Goal: Transaction & Acquisition: Book appointment/travel/reservation

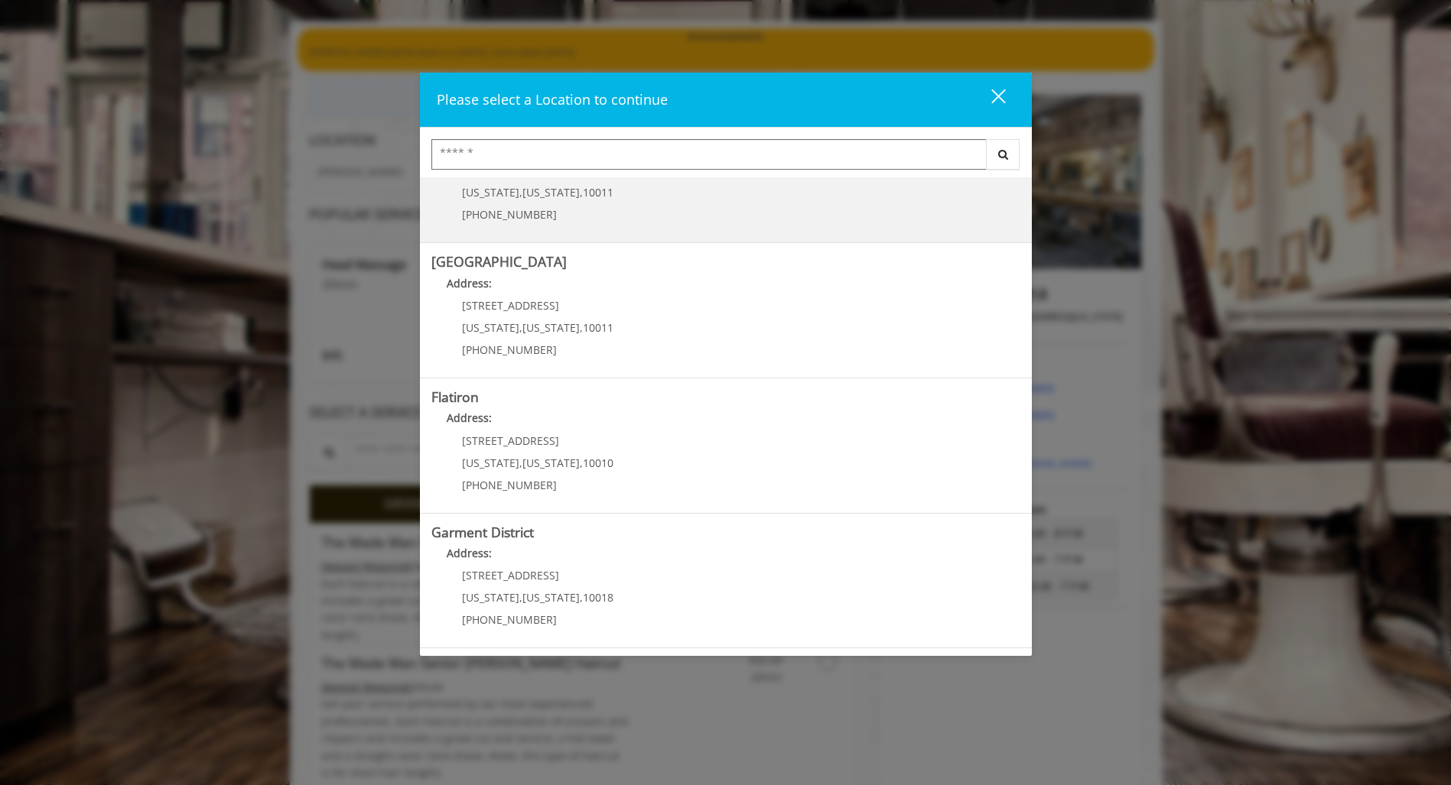
scroll to position [106, 0]
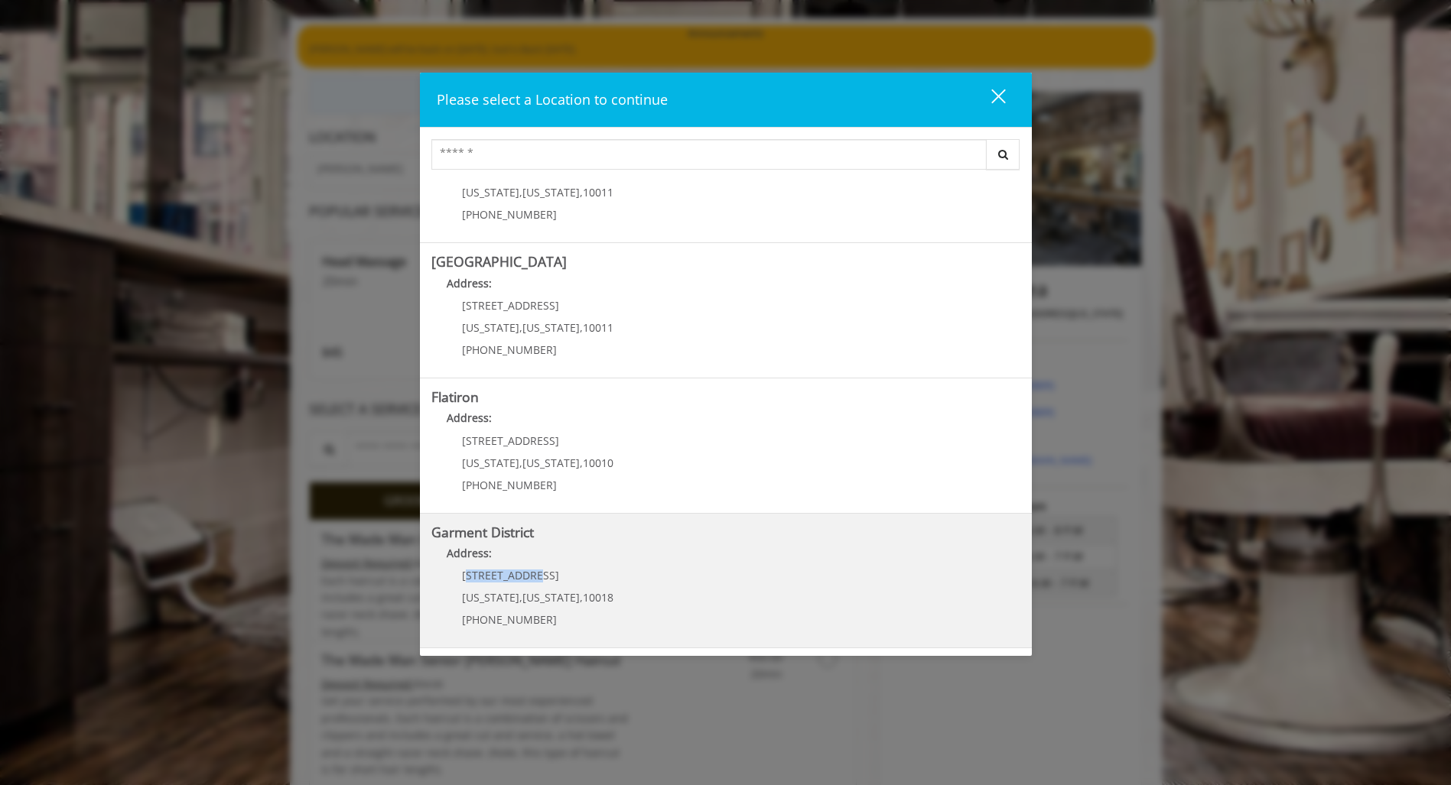
drag, startPoint x: 465, startPoint y: 573, endPoint x: 547, endPoint y: 573, distance: 82.6
click at [547, 573] on p "1400 Broadway" at bounding box center [537, 575] width 151 height 11
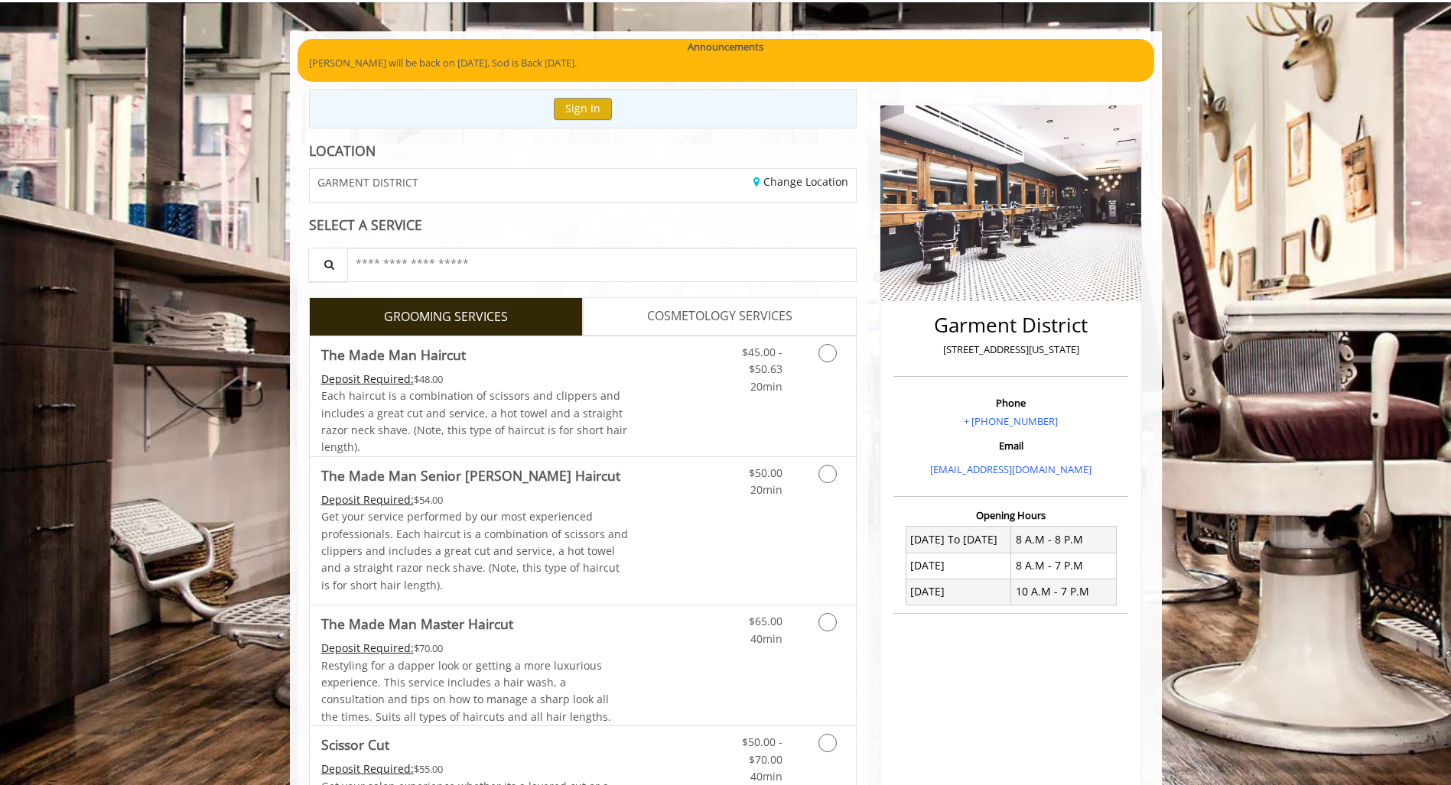
scroll to position [96, 0]
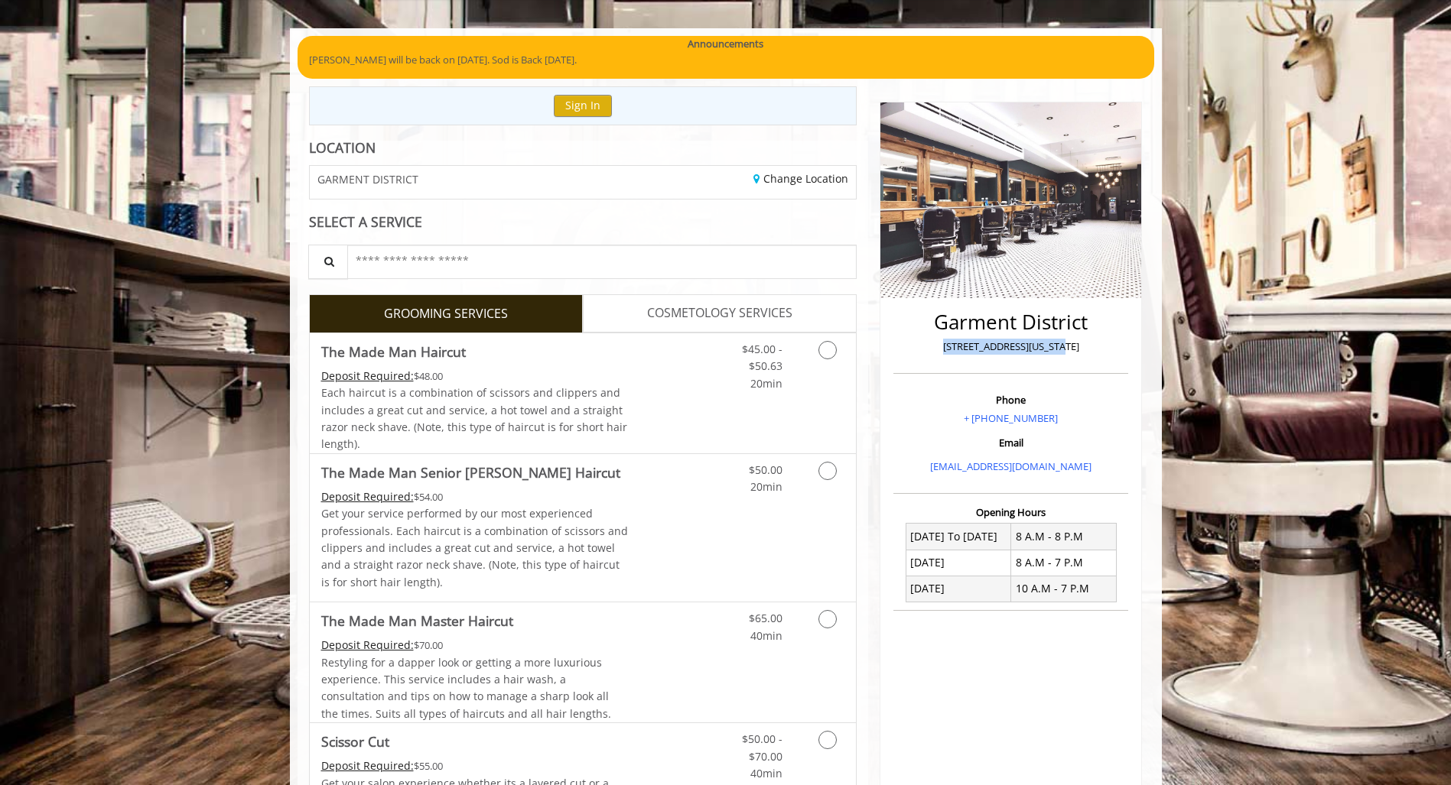
drag, startPoint x: 949, startPoint y: 347, endPoint x: 1099, endPoint y: 344, distance: 149.9
click at [1099, 344] on p "[STREET_ADDRESS][US_STATE]" at bounding box center [1010, 347] width 227 height 16
copy p "[STREET_ADDRESS][US_STATE]"
click at [722, 316] on span "COSMETOLOGY SERVICES" at bounding box center [719, 314] width 145 height 20
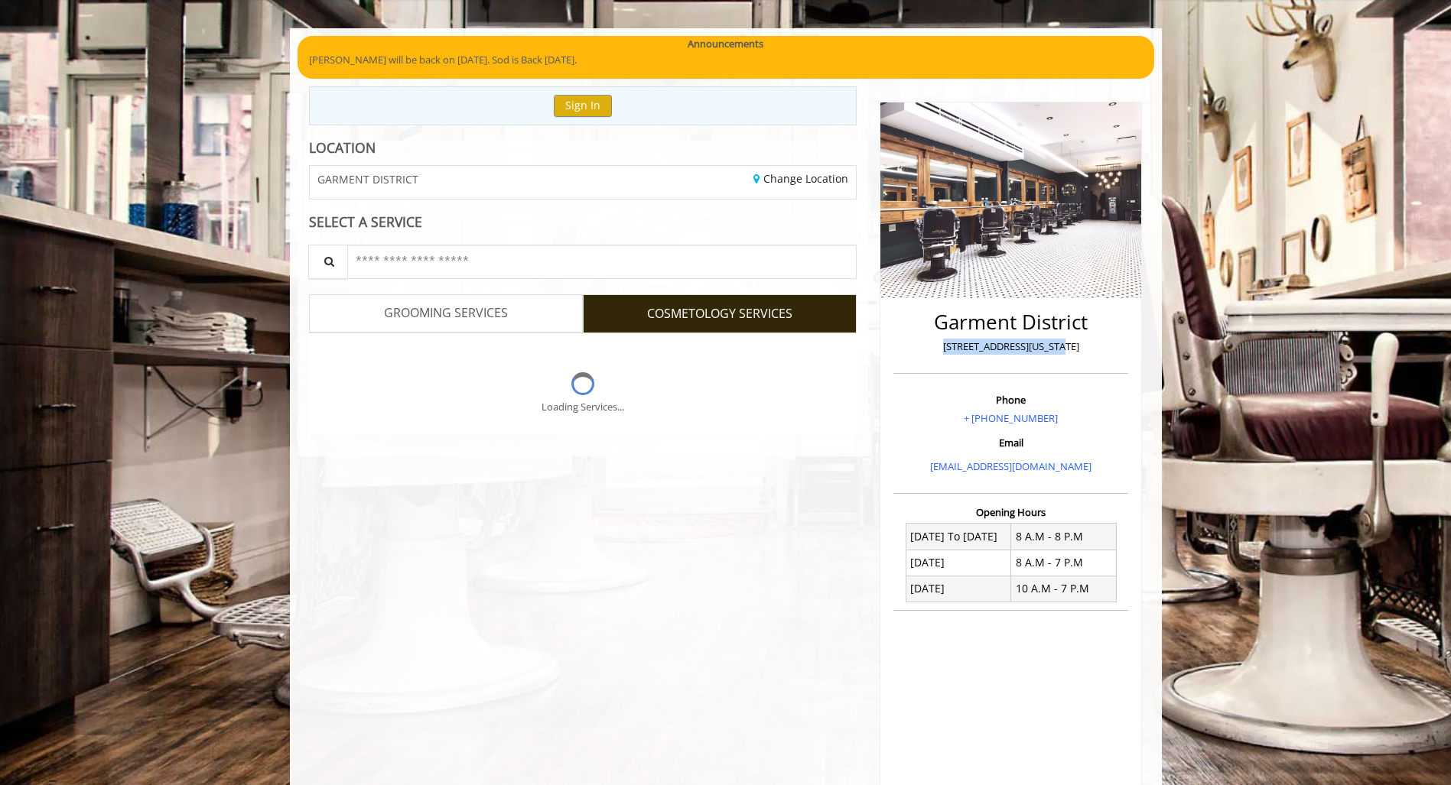
scroll to position [0, 0]
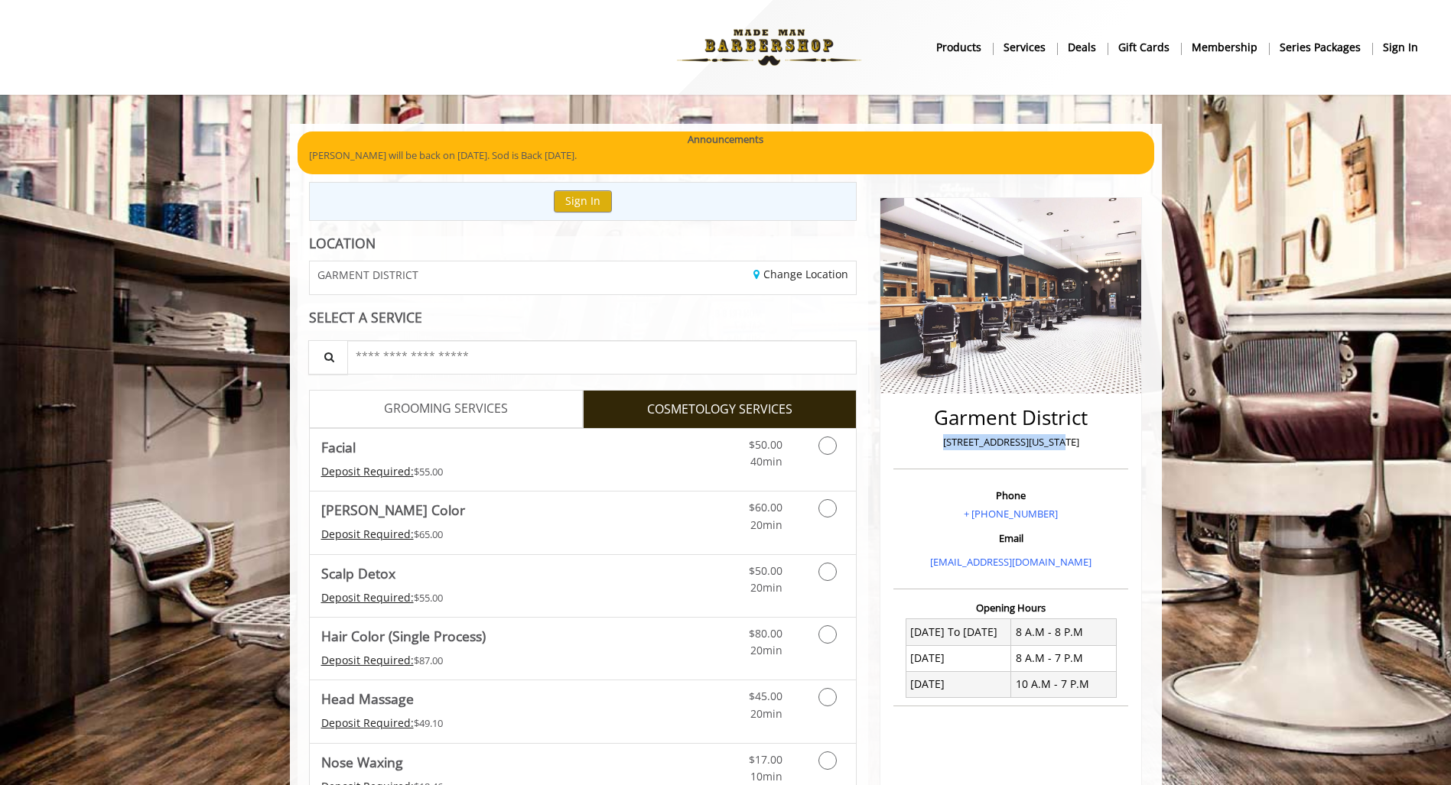
click at [550, 412] on link "GROOMING SERVICES" at bounding box center [446, 409] width 274 height 38
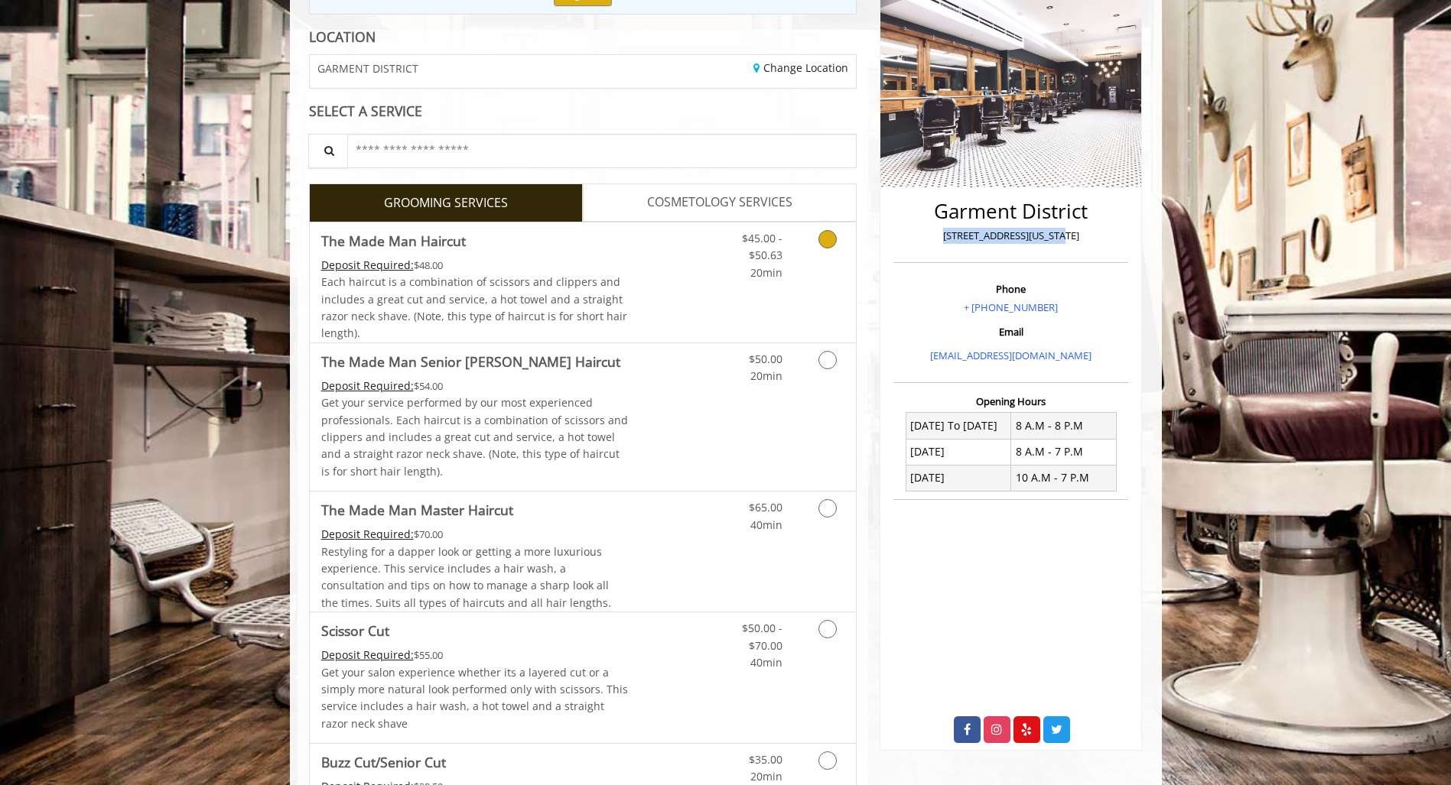
scroll to position [234, 0]
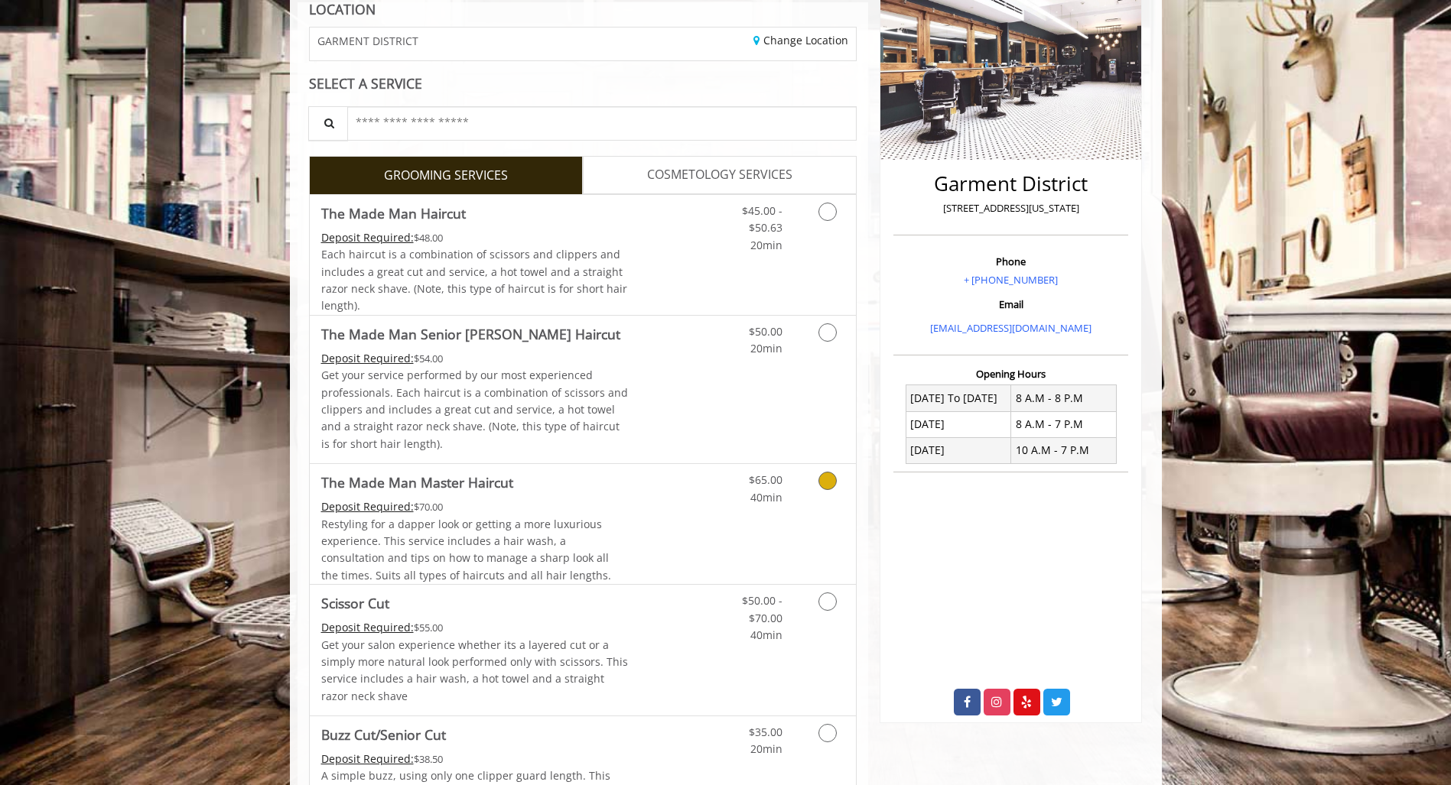
click at [823, 476] on icon "Grooming services" at bounding box center [827, 481] width 18 height 18
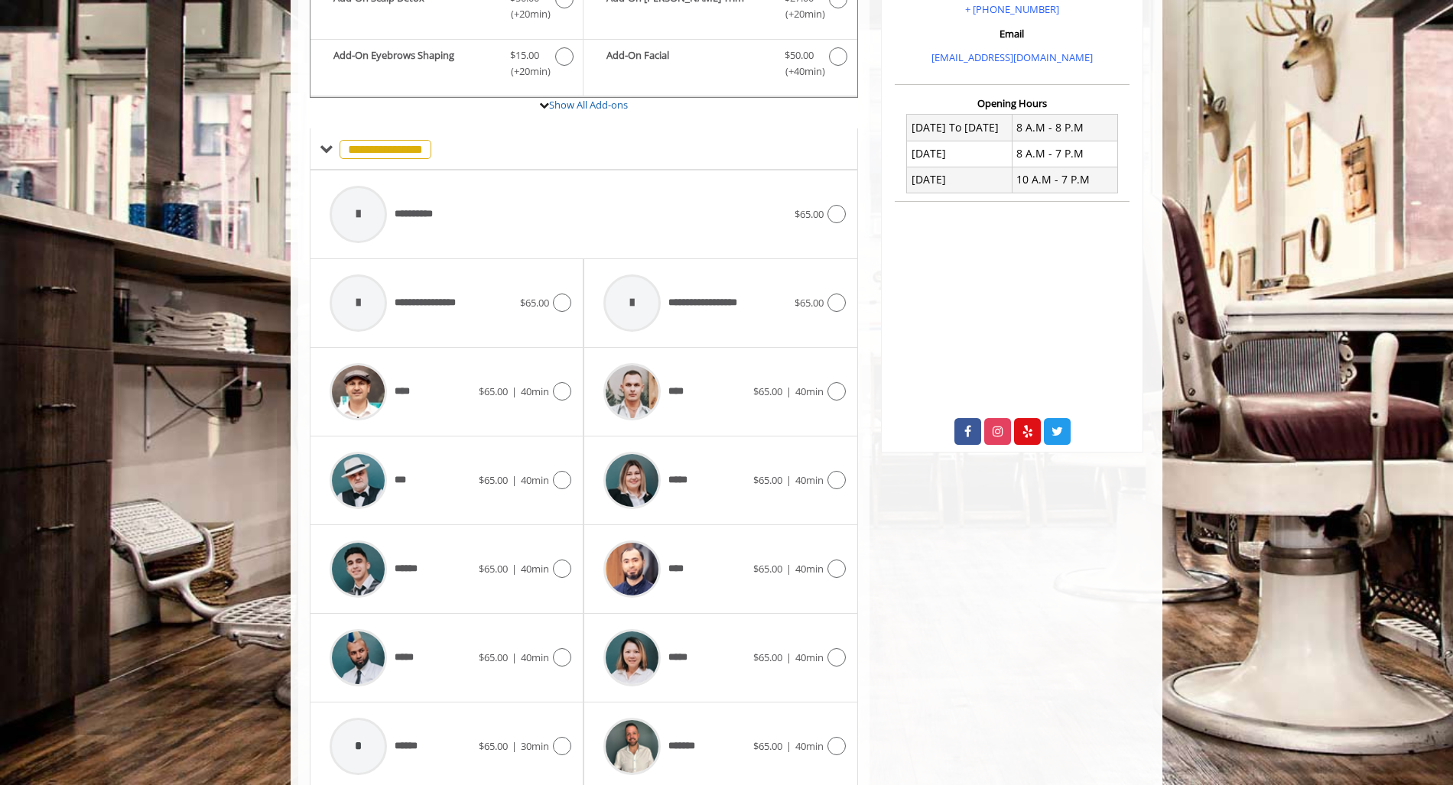
scroll to position [564, 0]
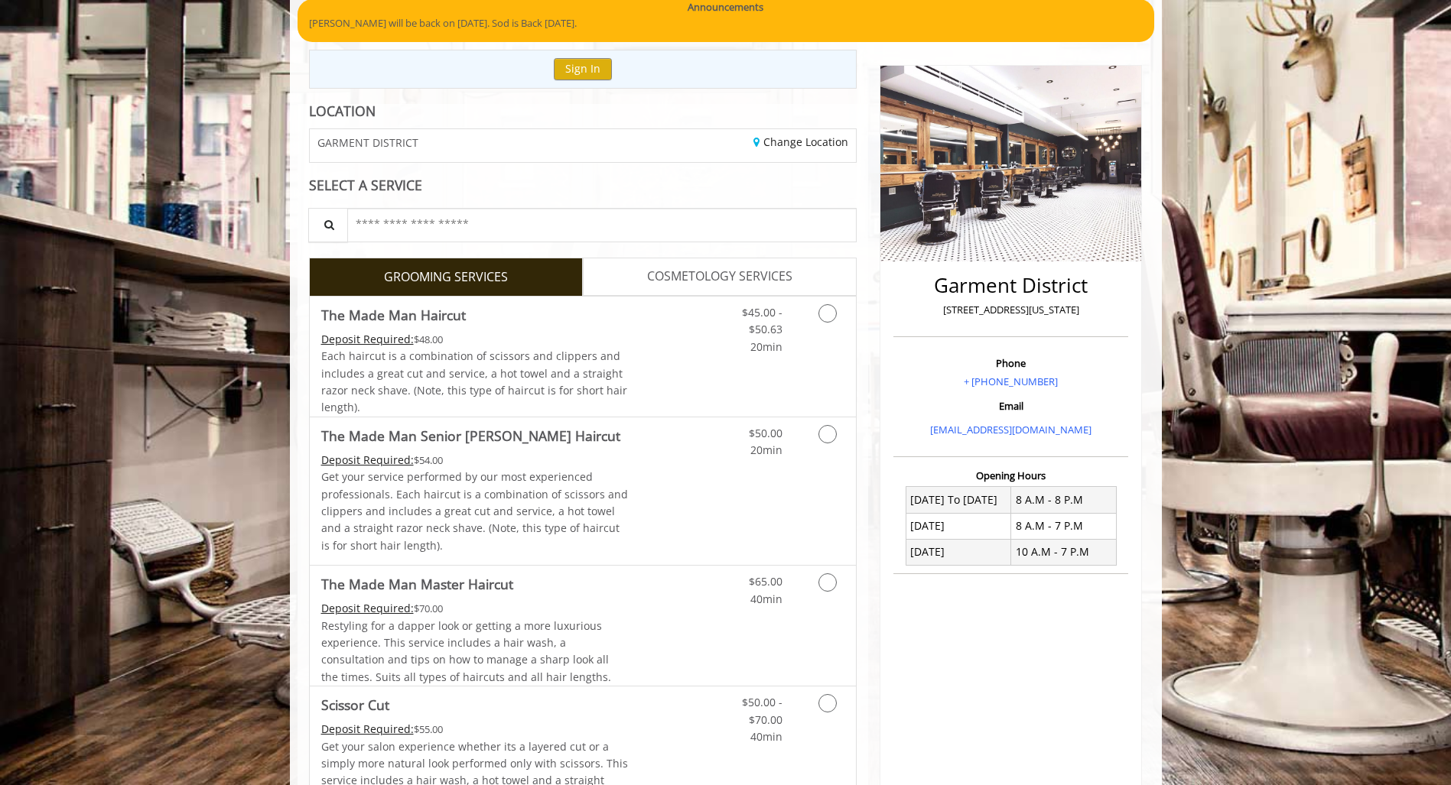
scroll to position [181, 0]
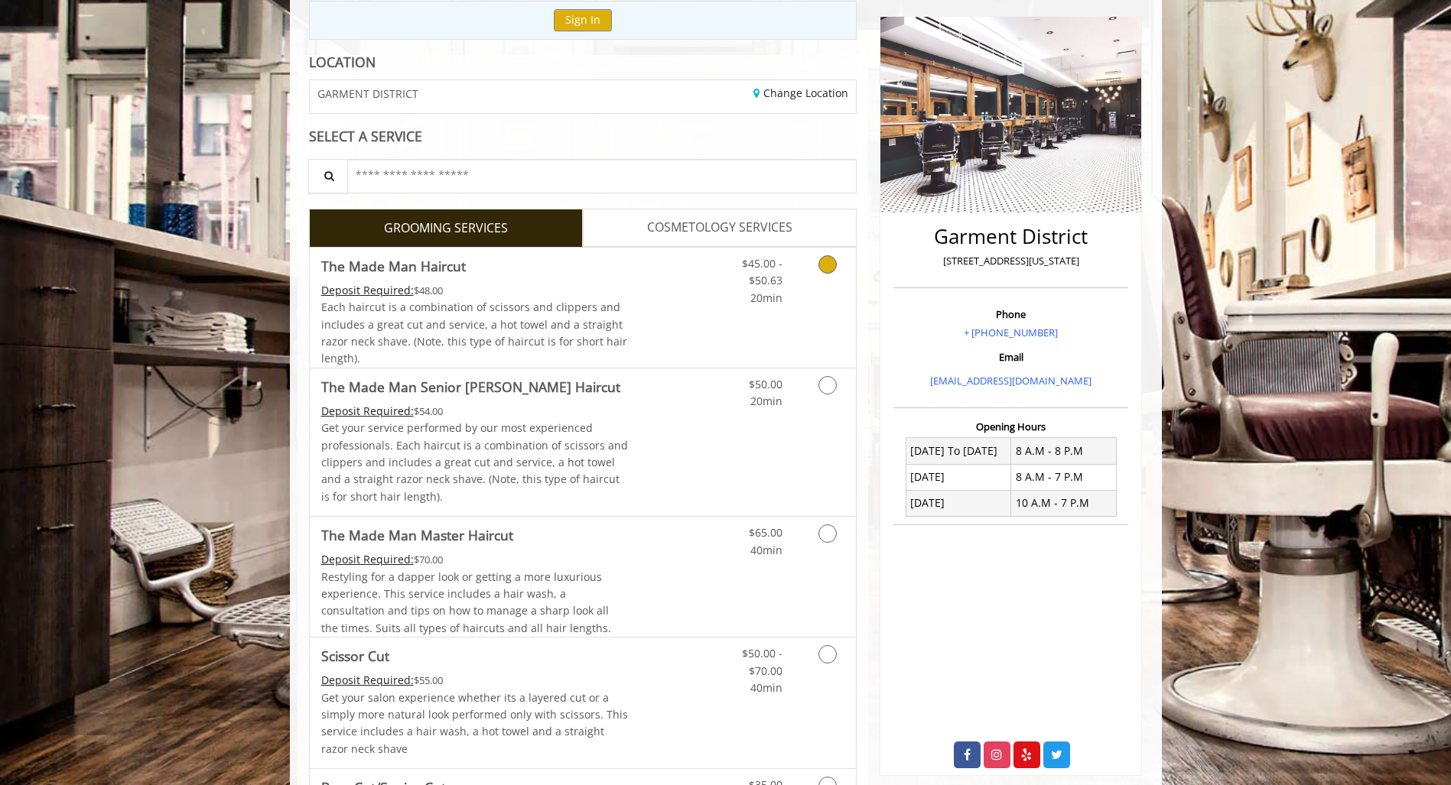
click at [832, 298] on link "Grooming services" at bounding box center [824, 277] width 39 height 59
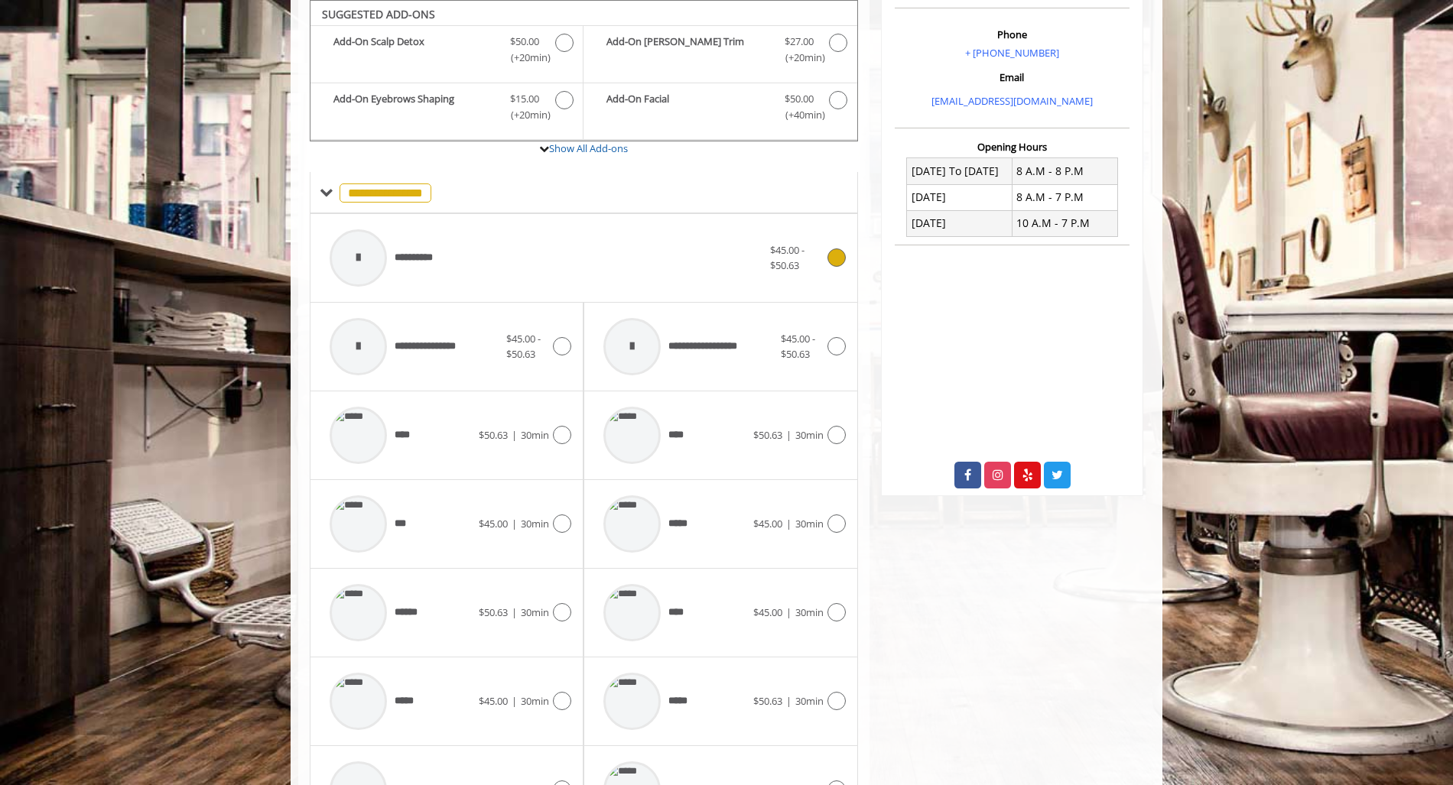
scroll to position [564, 0]
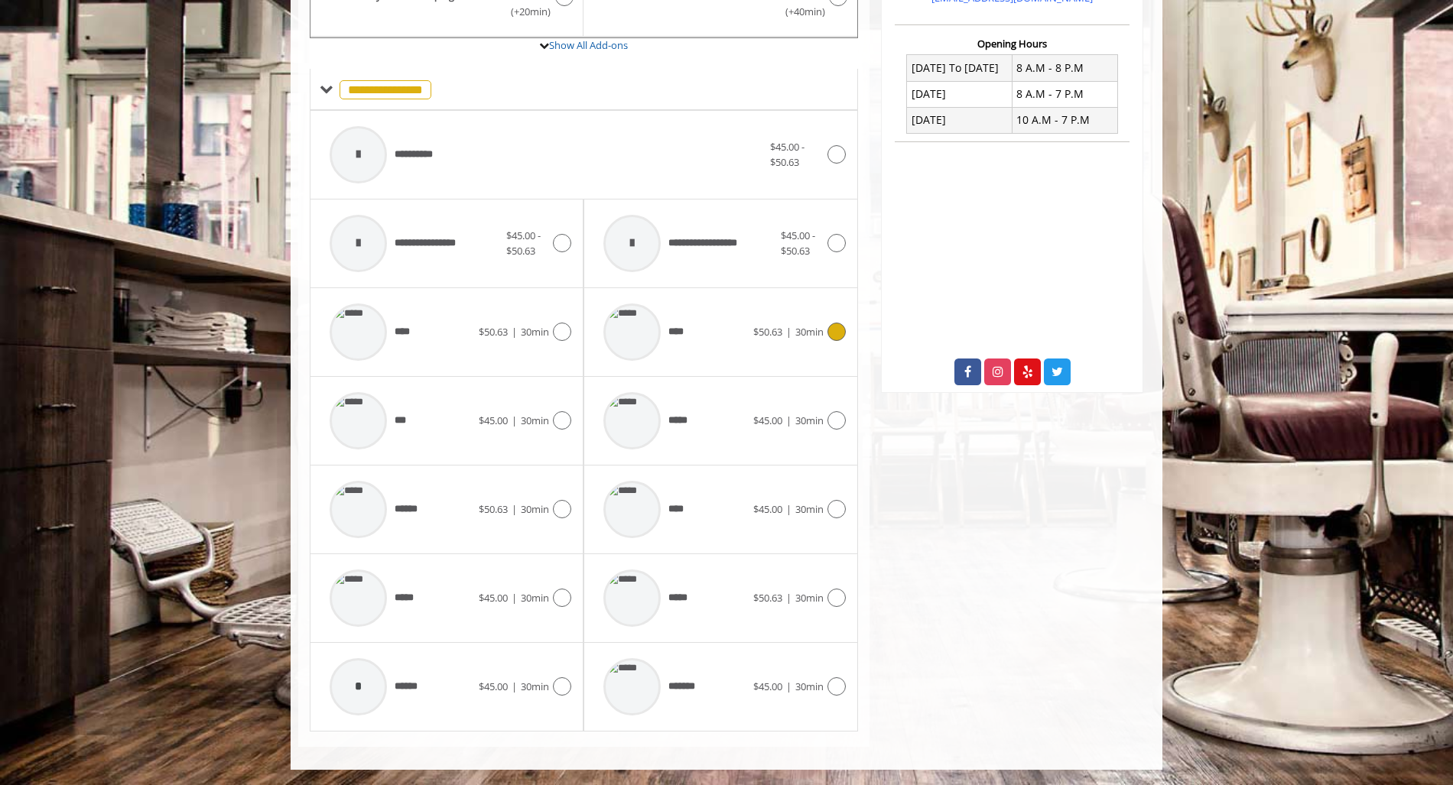
click at [651, 329] on img at bounding box center [631, 332] width 57 height 57
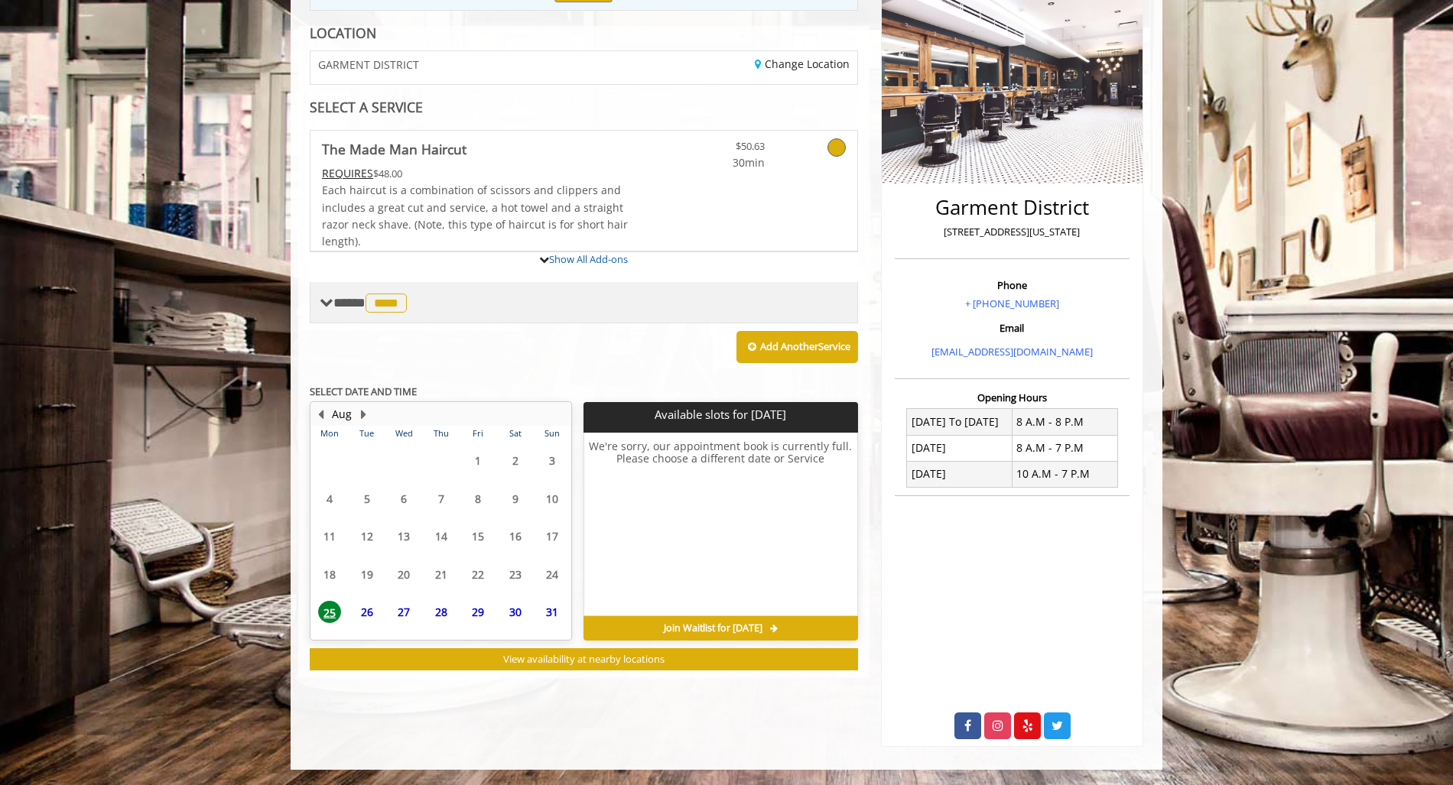
scroll to position [282, 0]
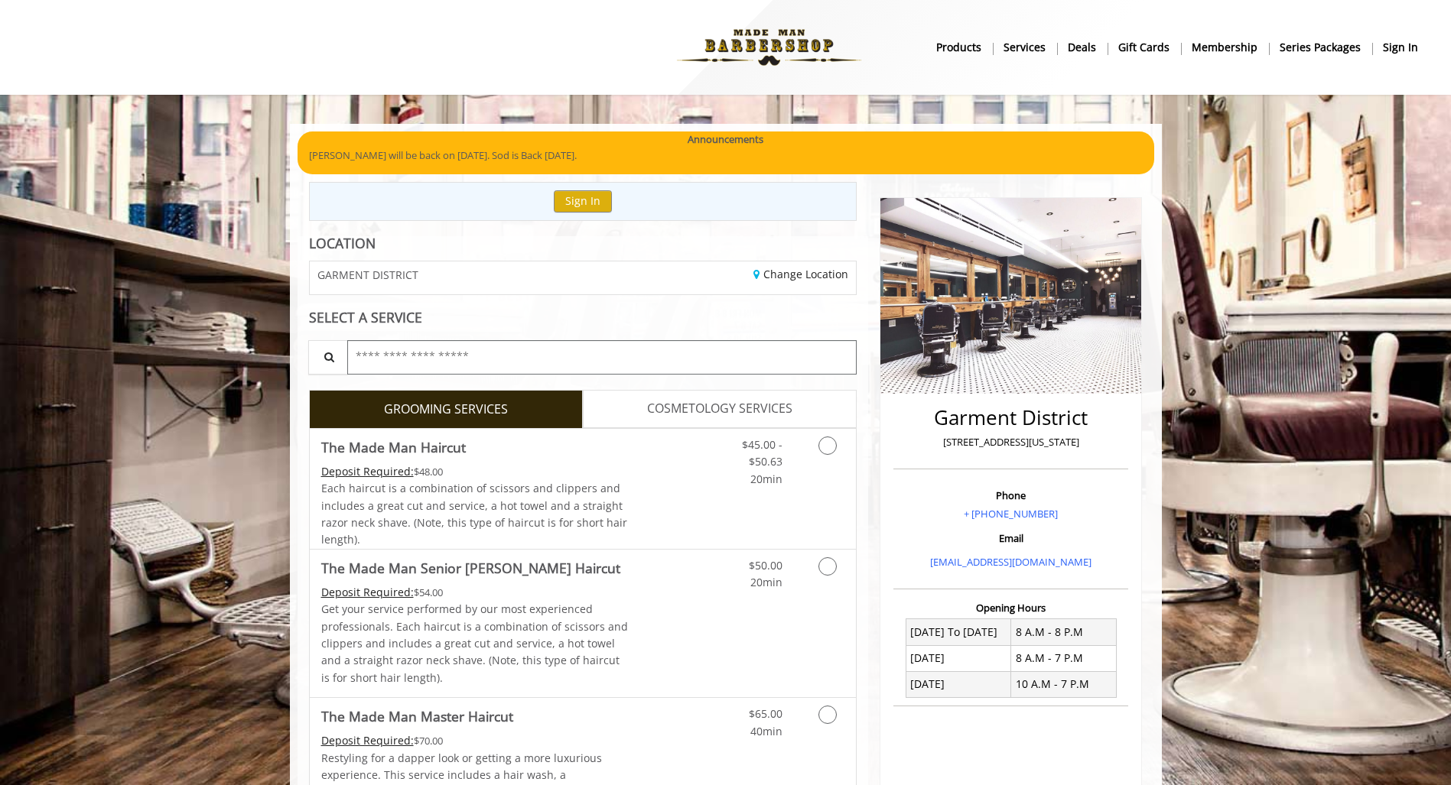
click at [466, 355] on input "text" at bounding box center [602, 357] width 510 height 34
click at [743, 456] on link "$45.00 - $50.63 20min" at bounding box center [750, 458] width 63 height 59
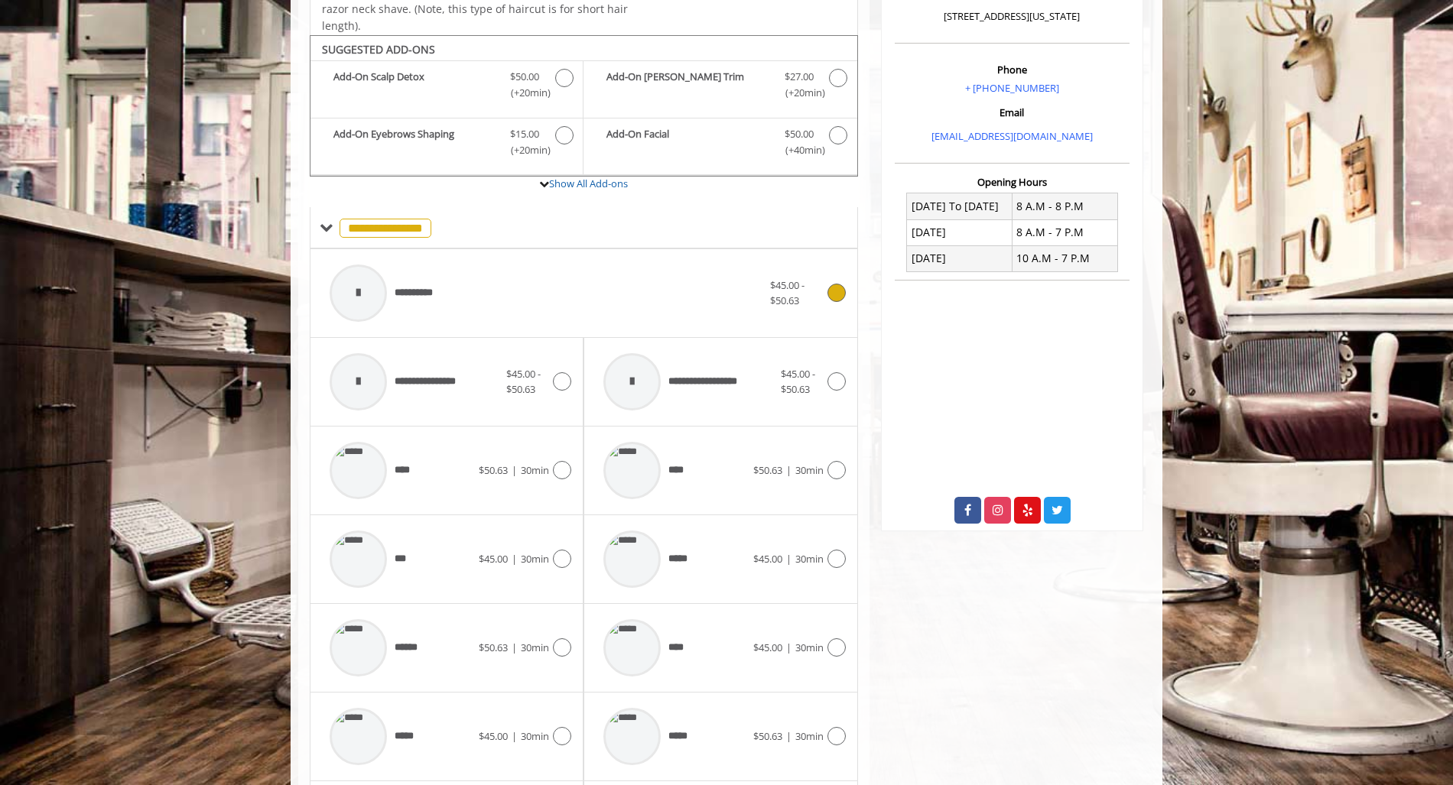
scroll to position [461, 0]
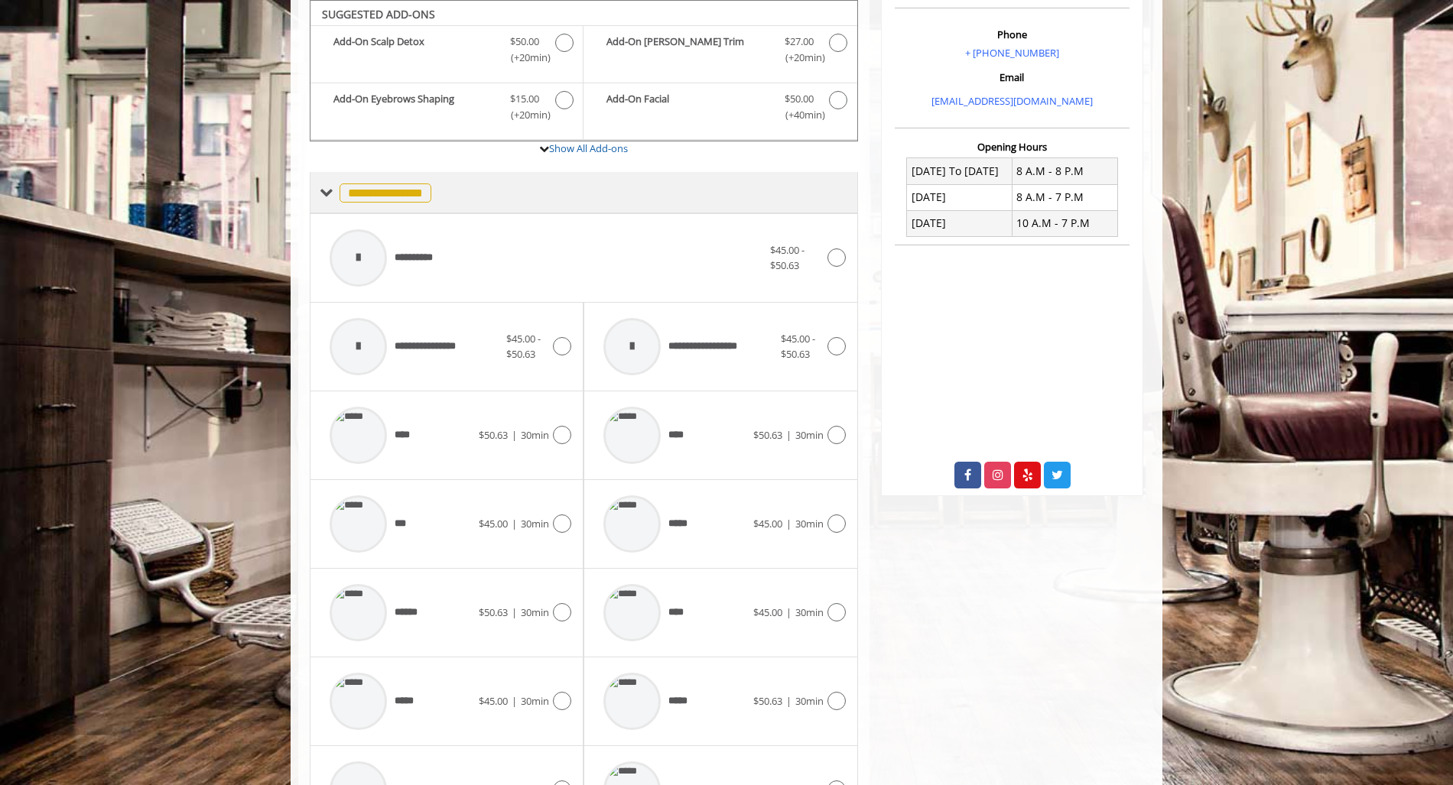
click at [323, 193] on span at bounding box center [327, 193] width 14 height 14
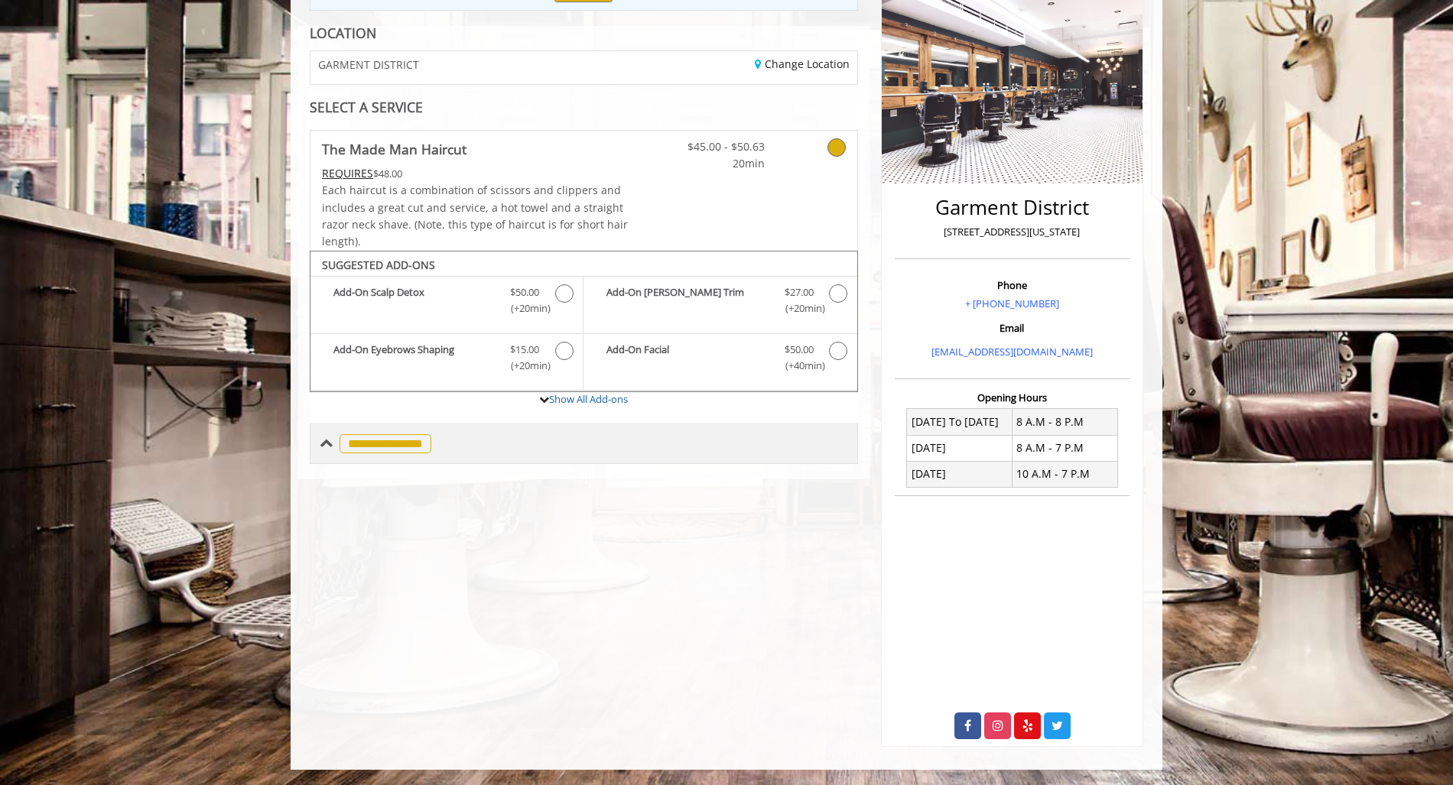
scroll to position [210, 0]
click at [369, 442] on span "**********" at bounding box center [386, 443] width 92 height 19
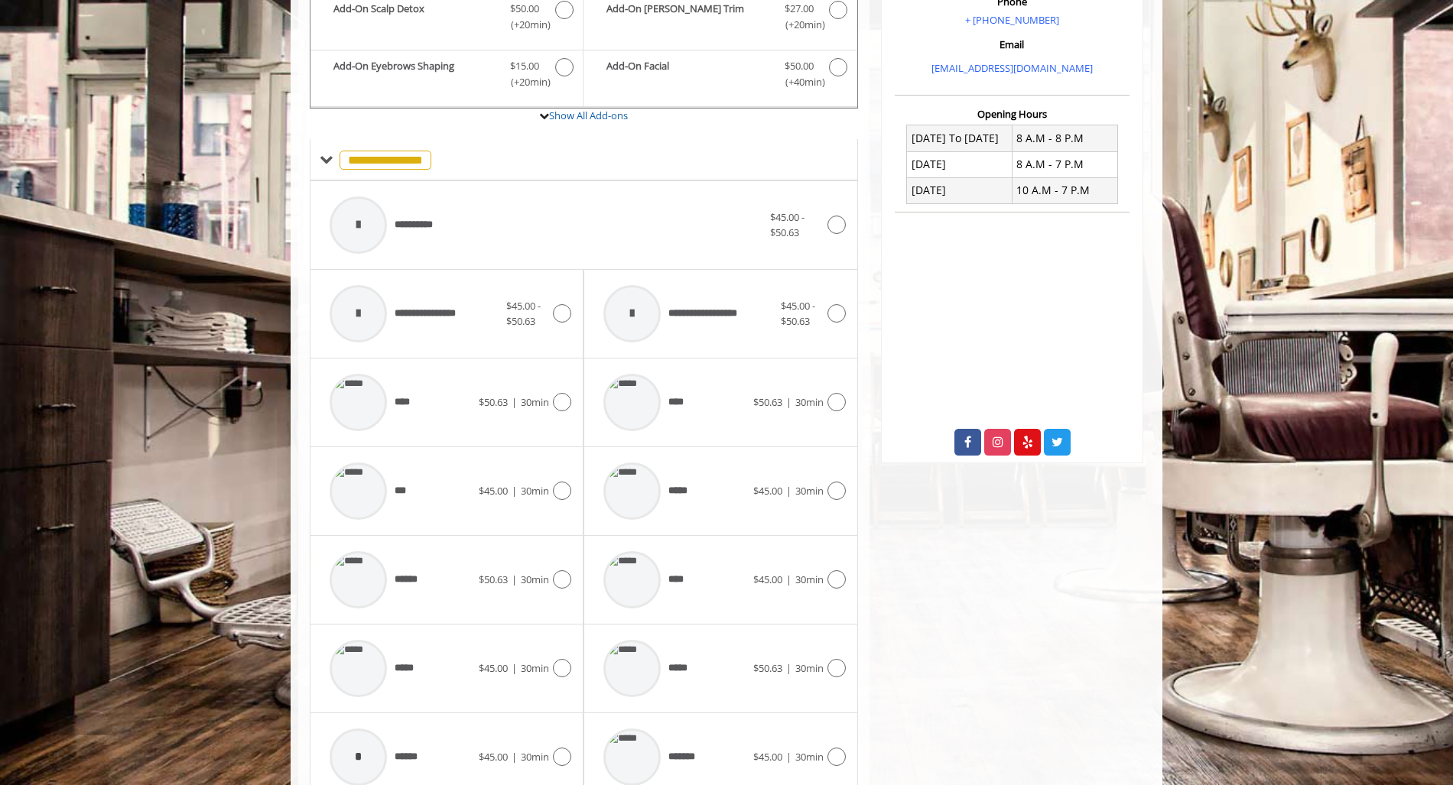
scroll to position [564, 0]
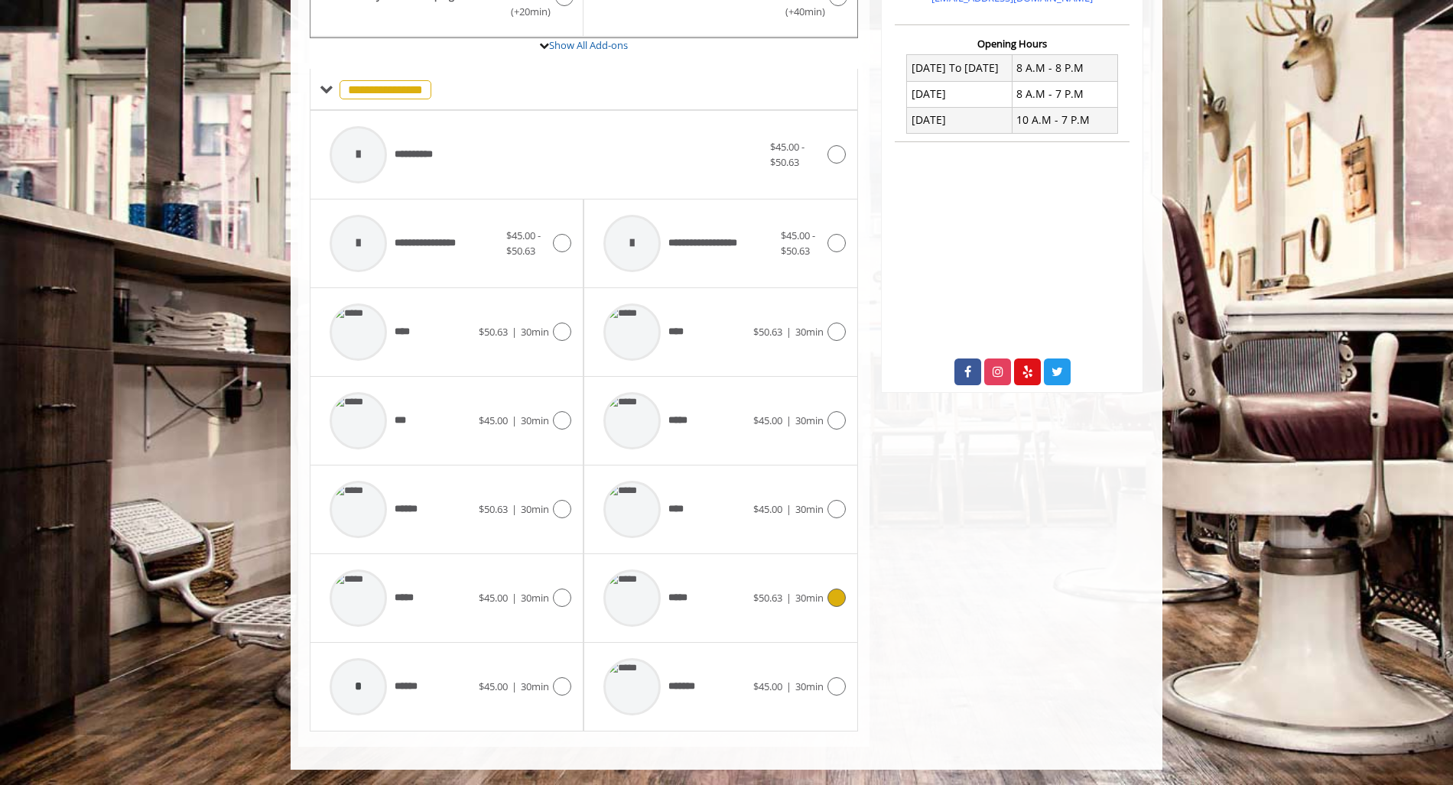
click at [635, 590] on img at bounding box center [631, 598] width 57 height 57
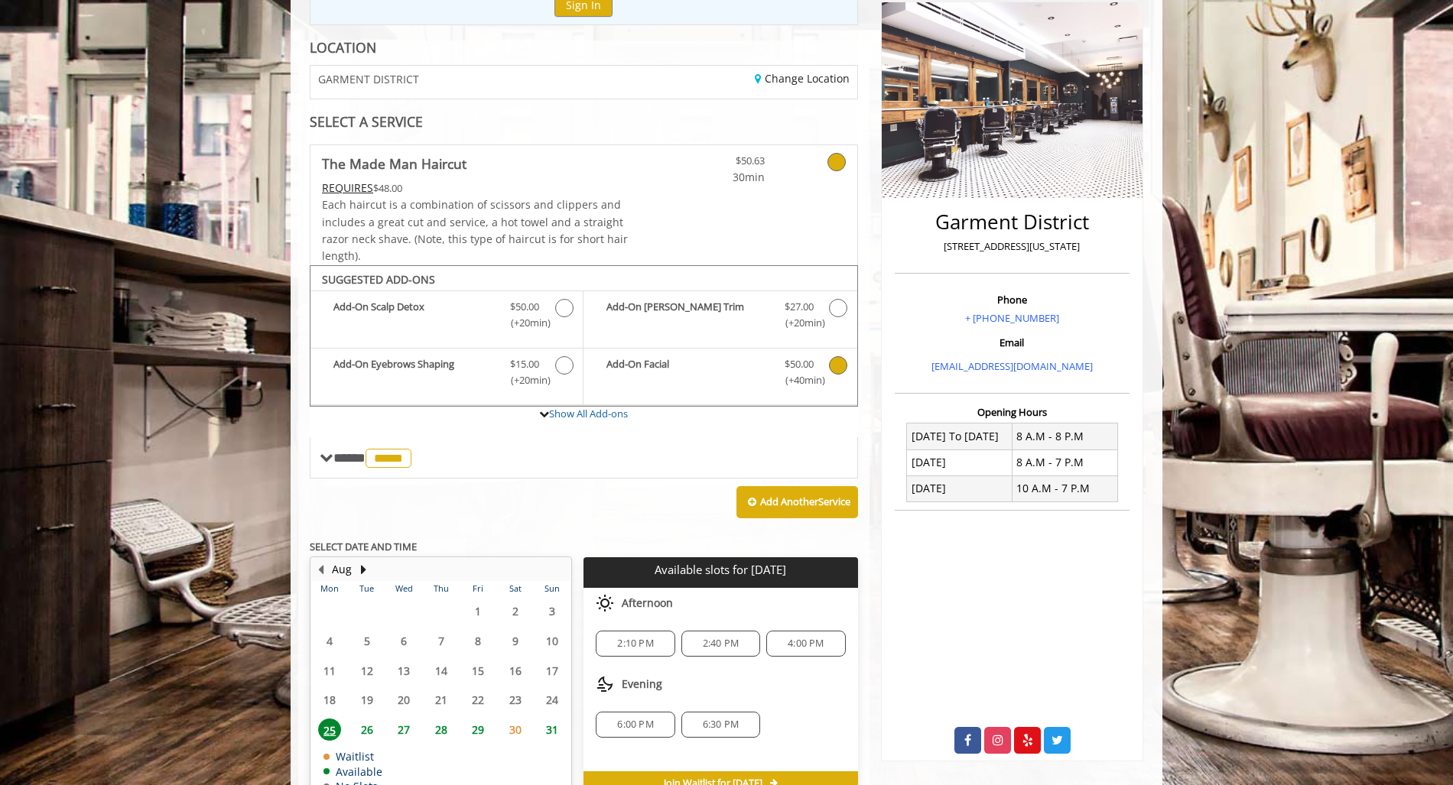
scroll to position [282, 0]
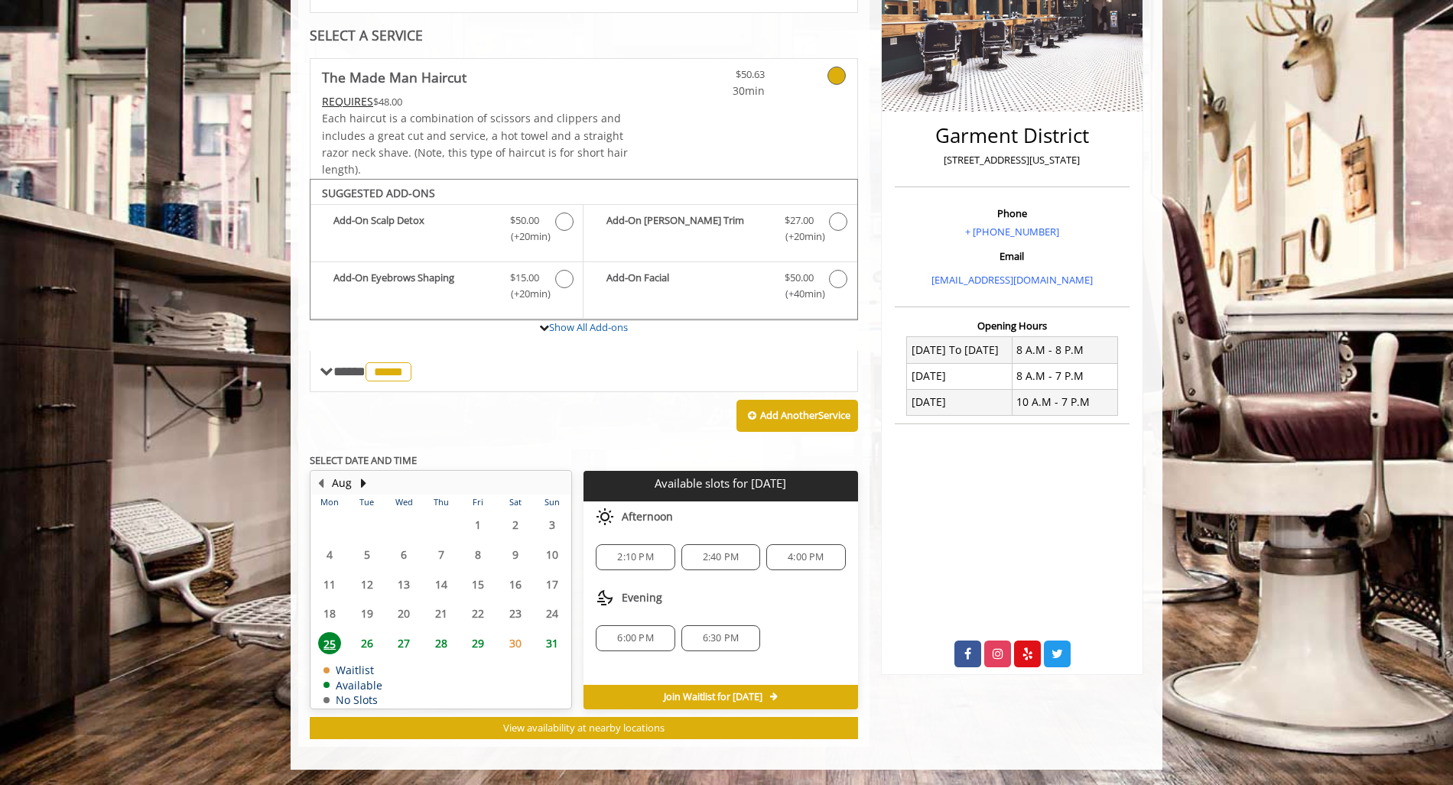
click at [707, 559] on span "2:40 PM" at bounding box center [721, 557] width 36 height 12
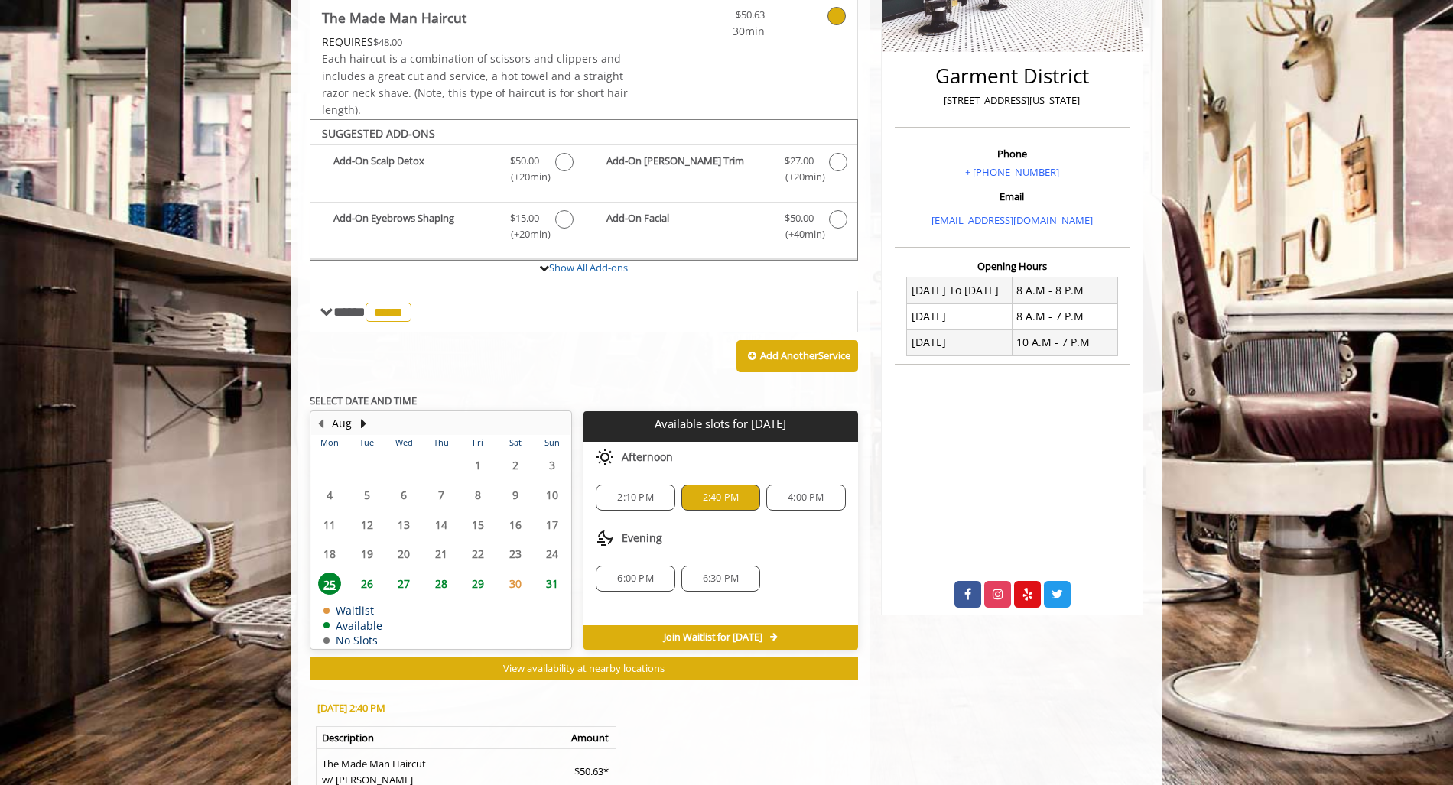
scroll to position [308, 0]
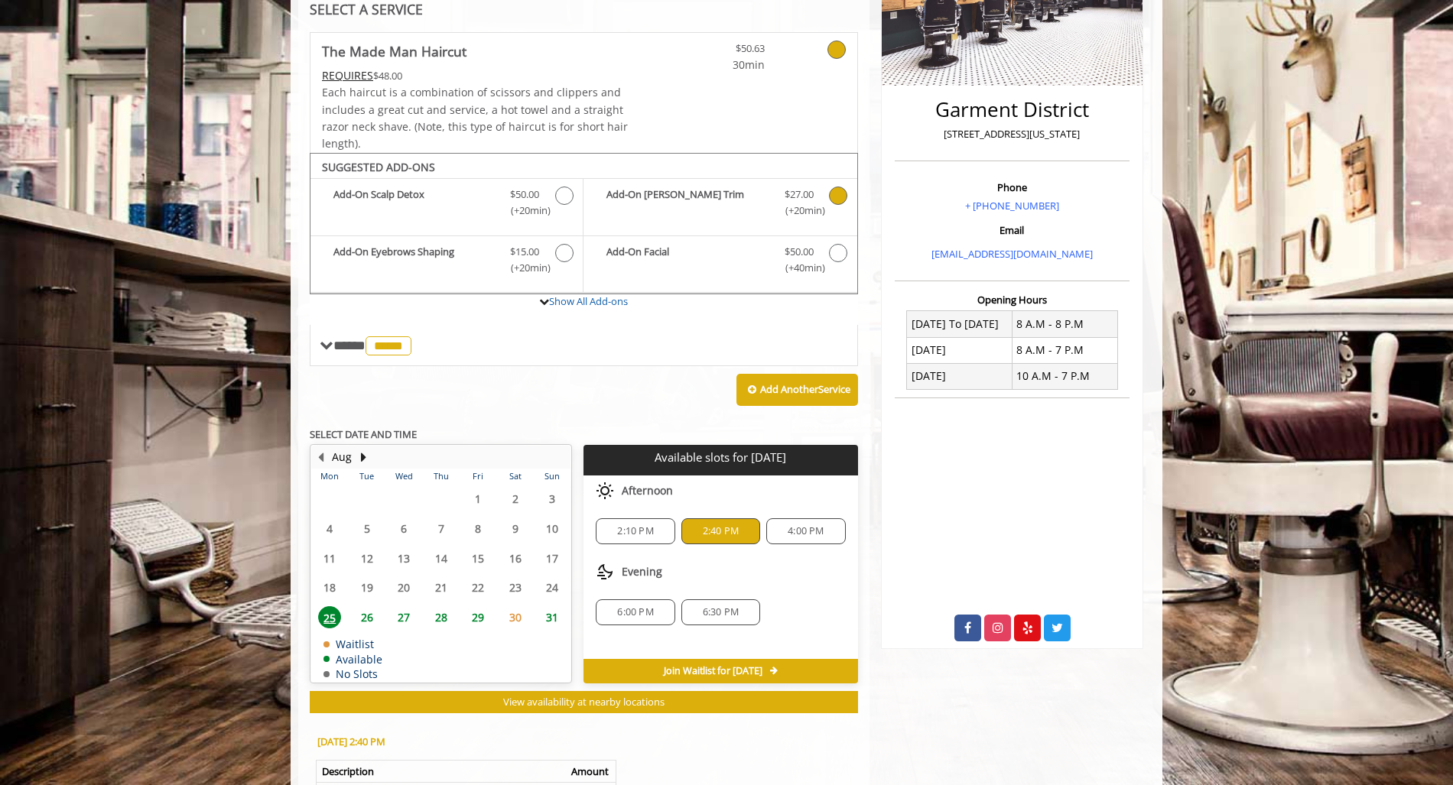
click at [833, 196] on icon "The Made Man Haircut Add-onS" at bounding box center [838, 196] width 18 height 18
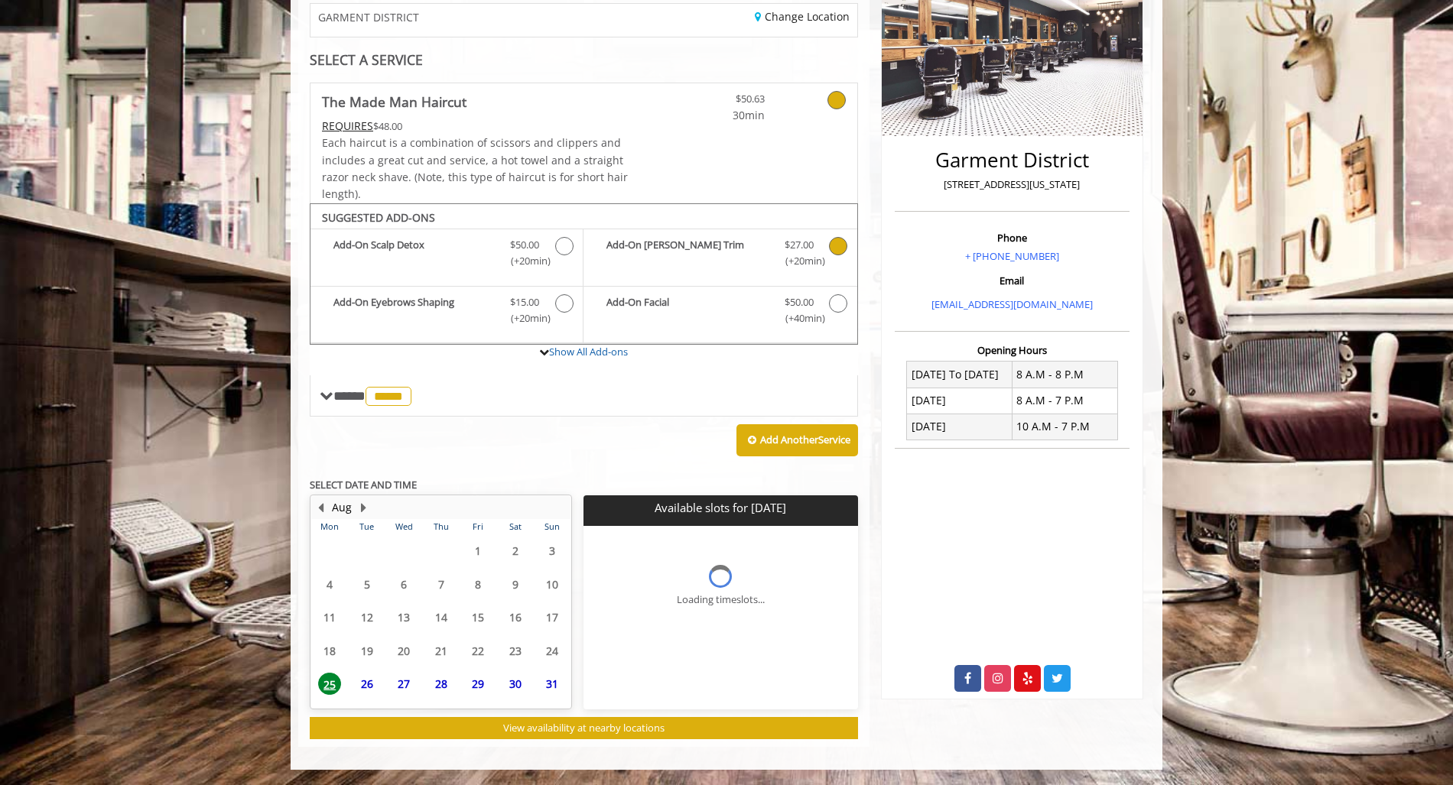
scroll to position [273, 0]
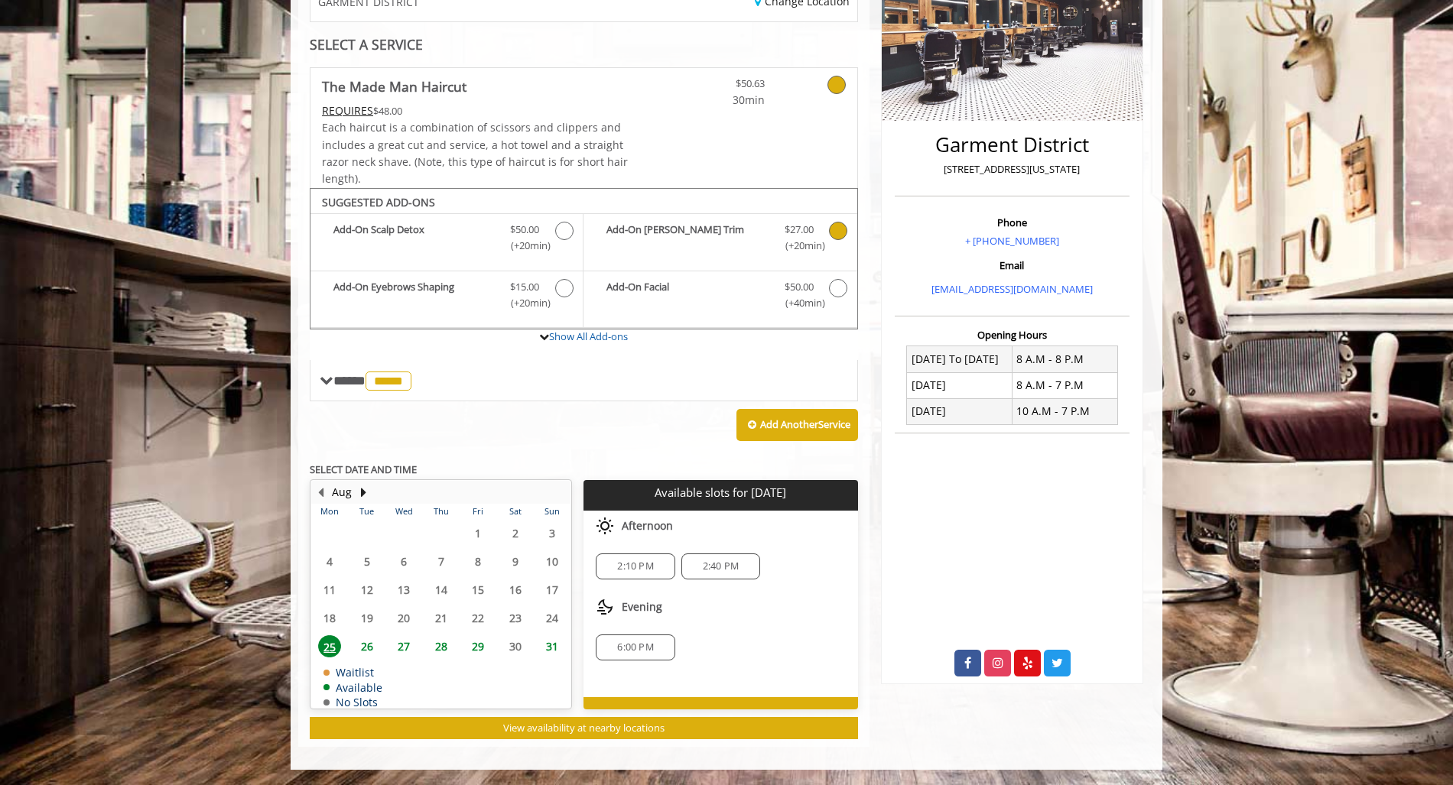
click at [710, 566] on span "2:40 PM" at bounding box center [721, 566] width 36 height 12
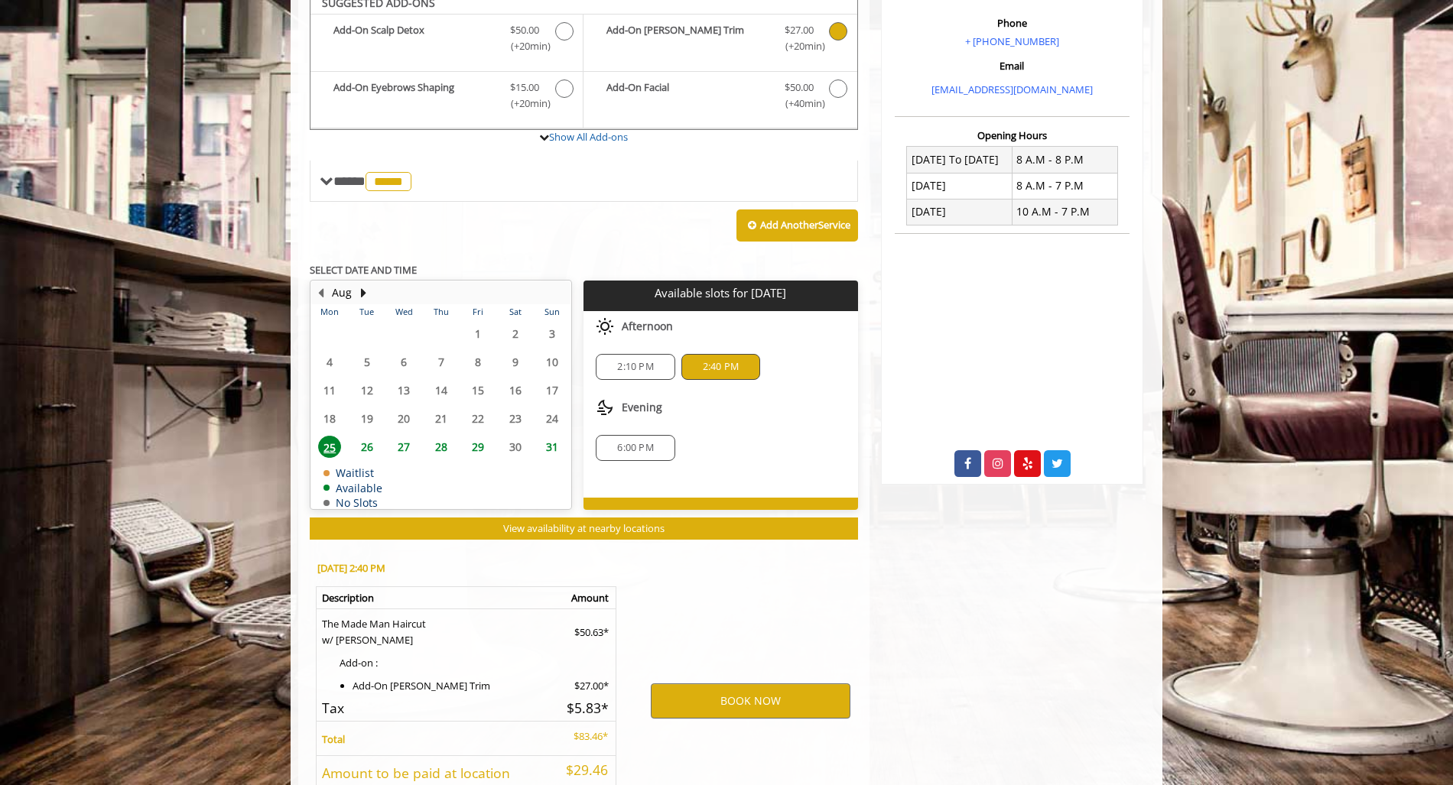
scroll to position [595, 0]
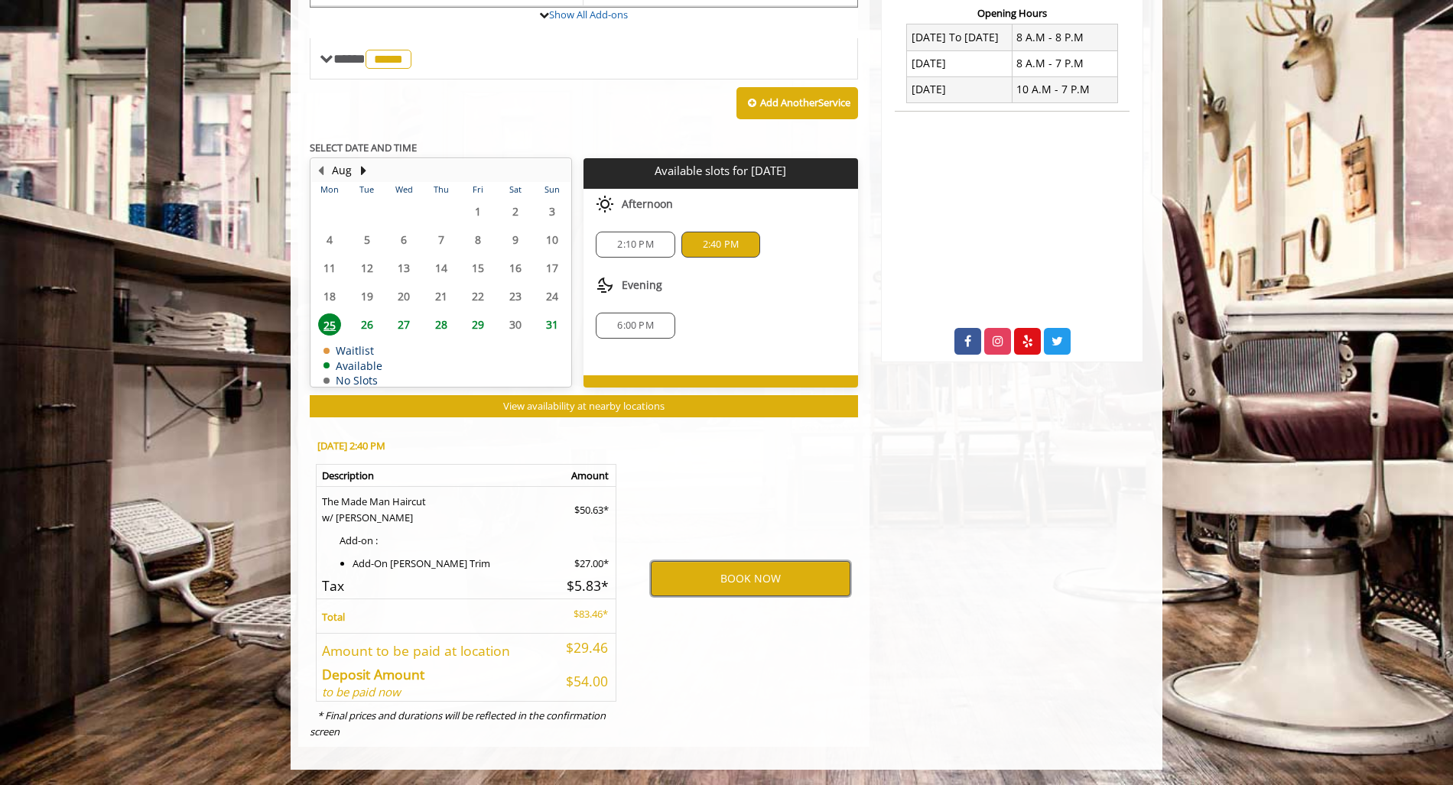
click at [732, 574] on button "BOOK NOW" at bounding box center [751, 578] width 200 height 35
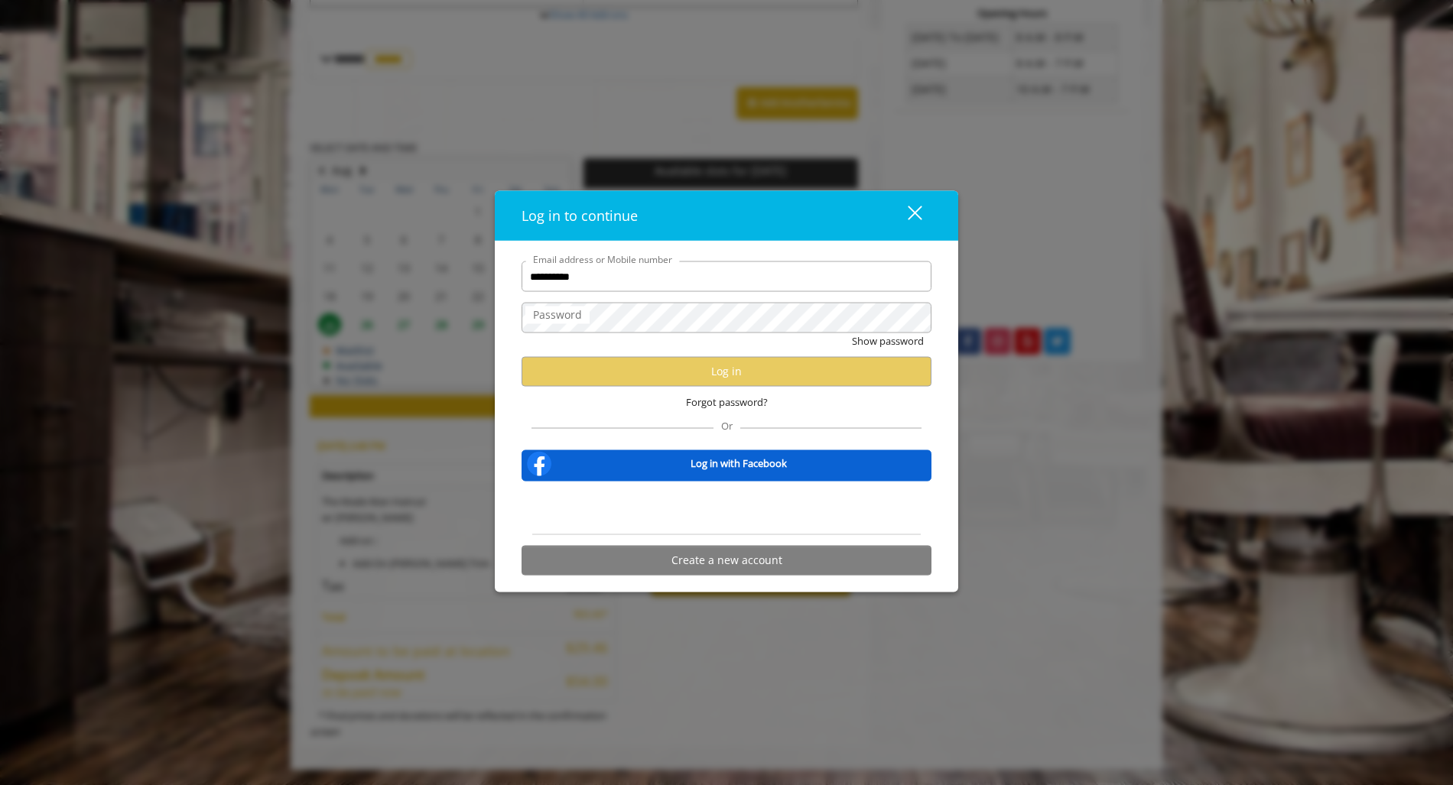
type input "**********"
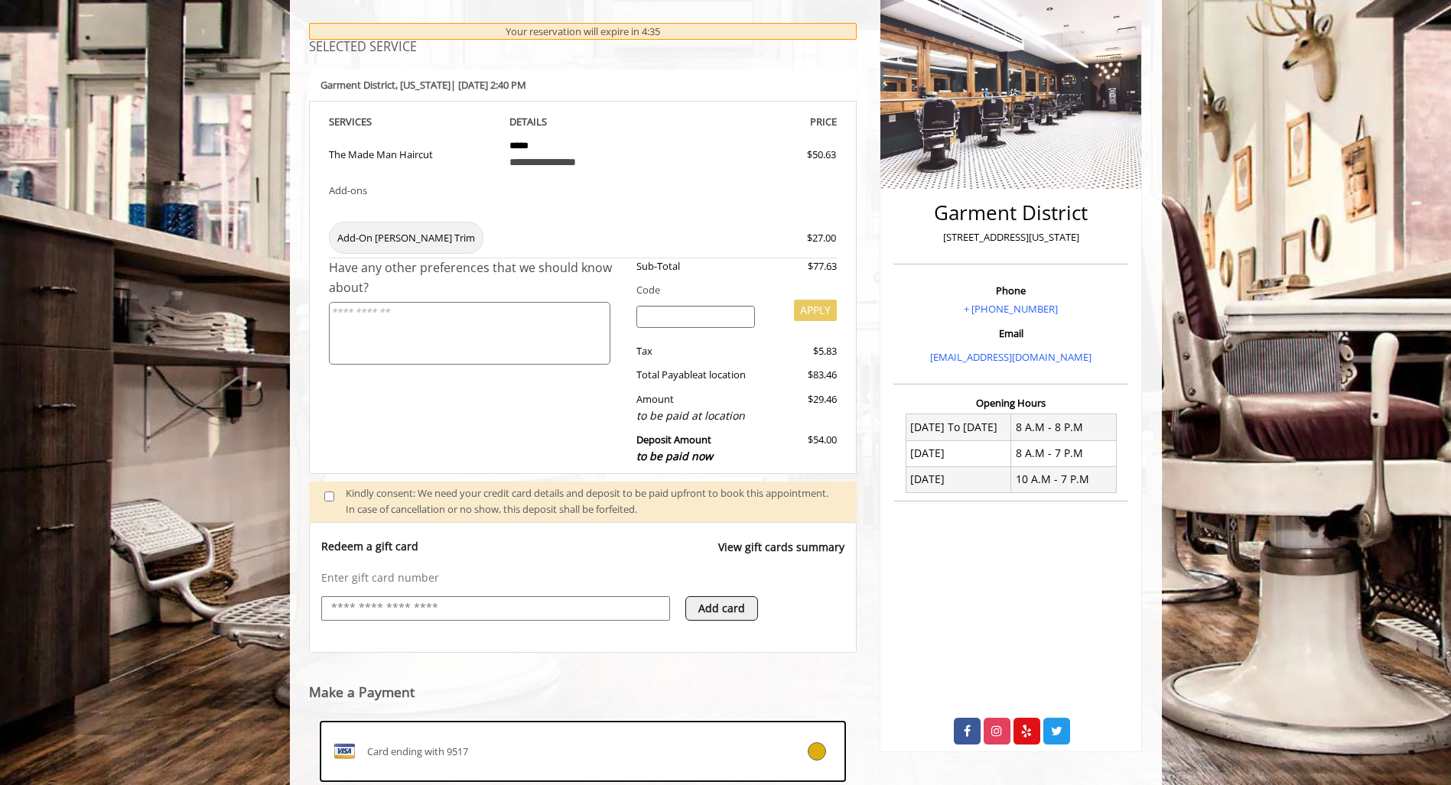
scroll to position [223, 0]
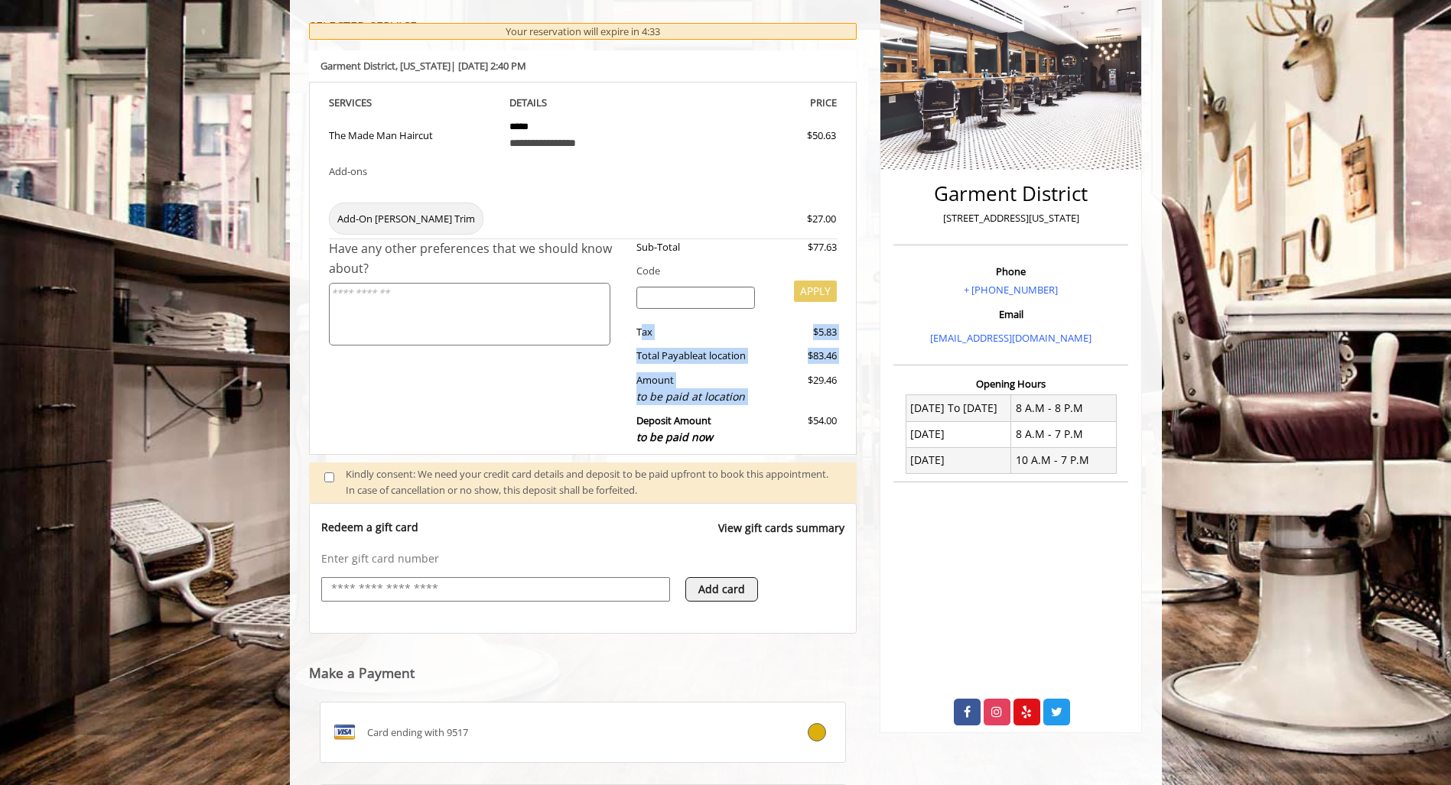
drag, startPoint x: 636, startPoint y: 330, endPoint x: 804, endPoint y: 385, distance: 176.0
click at [804, 385] on div "Sub-Total $77.63 Code APPLY Tax $5.83 Total Payable at location $83.46 Amount t…" at bounding box center [731, 346] width 212 height 214
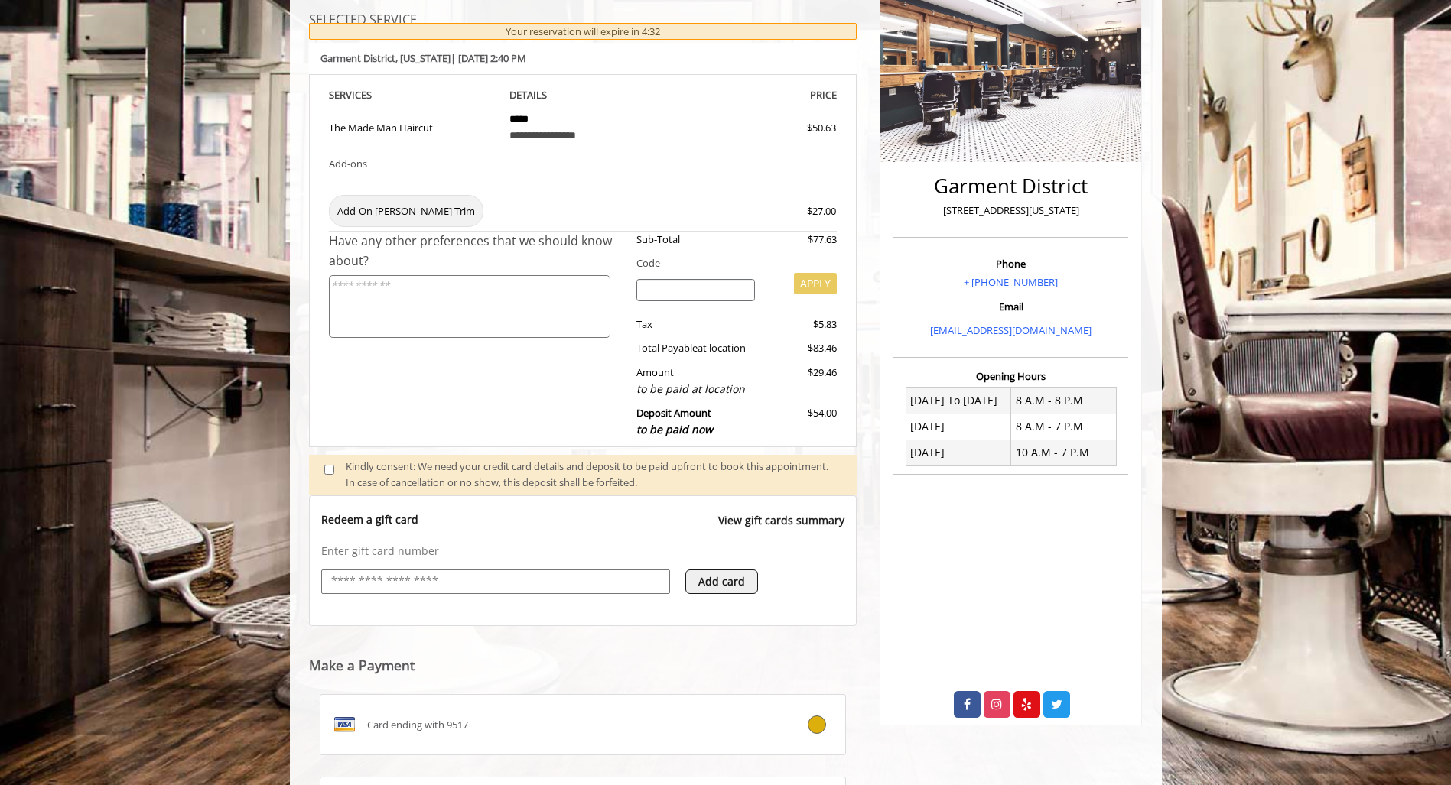
click at [804, 385] on div "$29.46" at bounding box center [801, 381] width 70 height 33
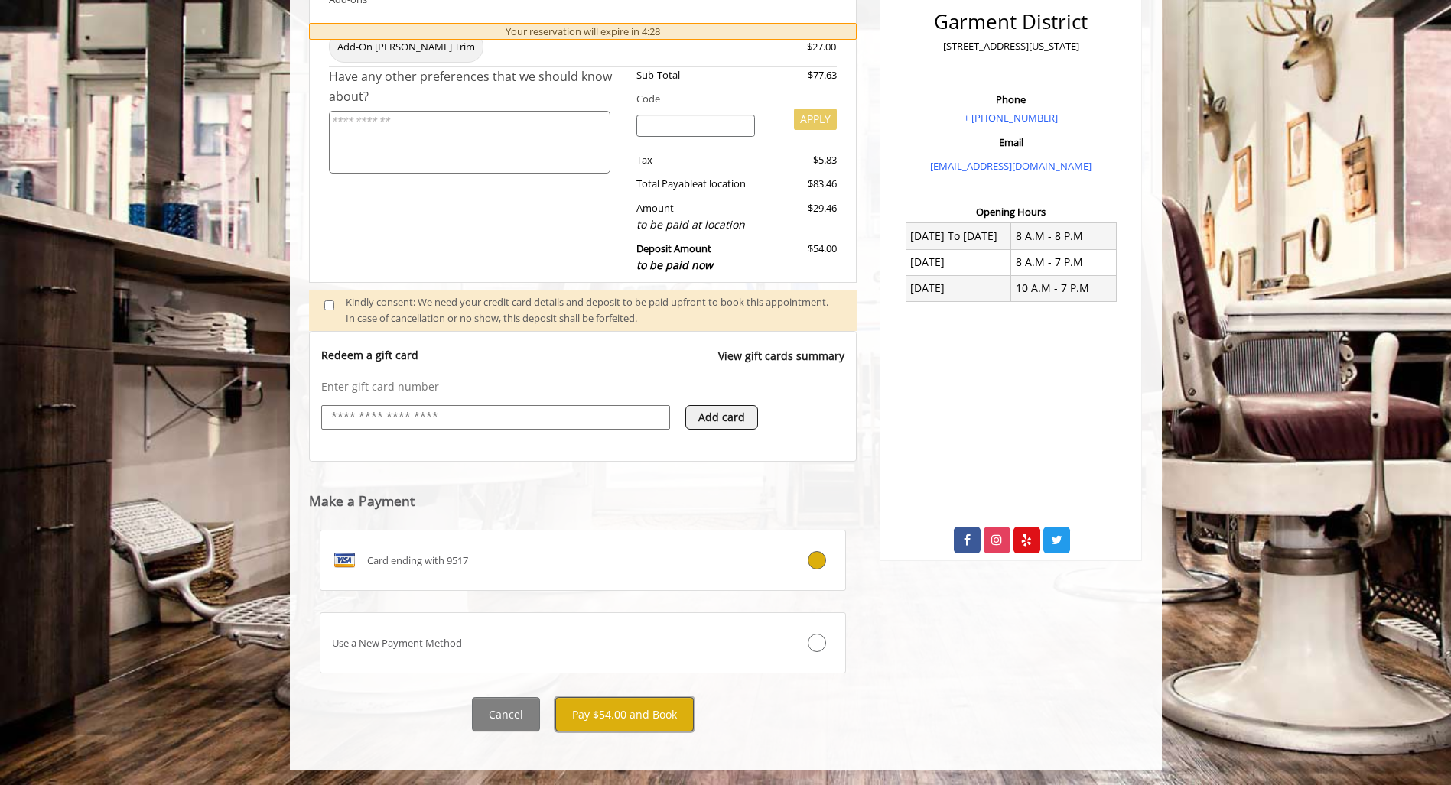
click at [621, 720] on button "Pay $54.00 and Book" at bounding box center [624, 714] width 138 height 34
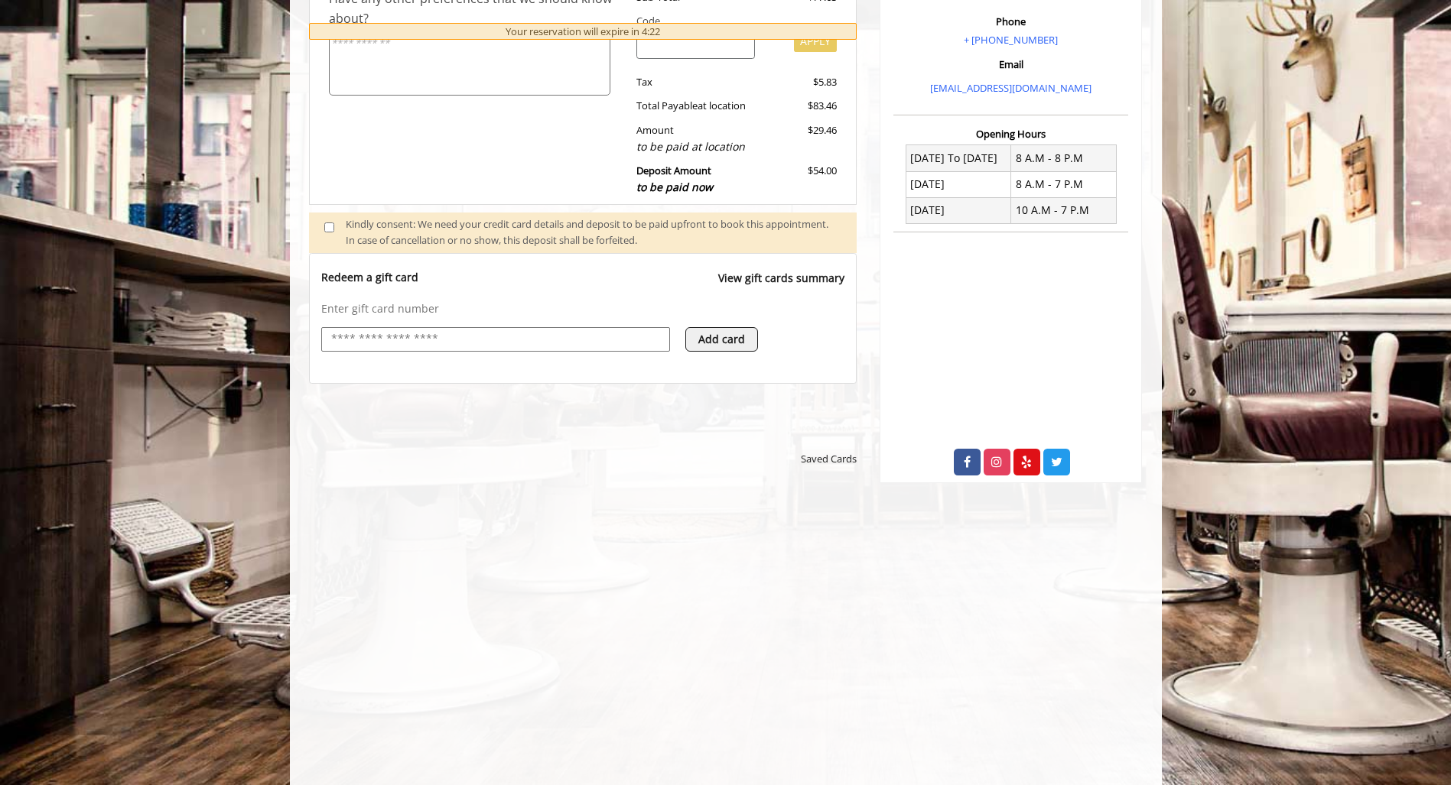
scroll to position [476, 0]
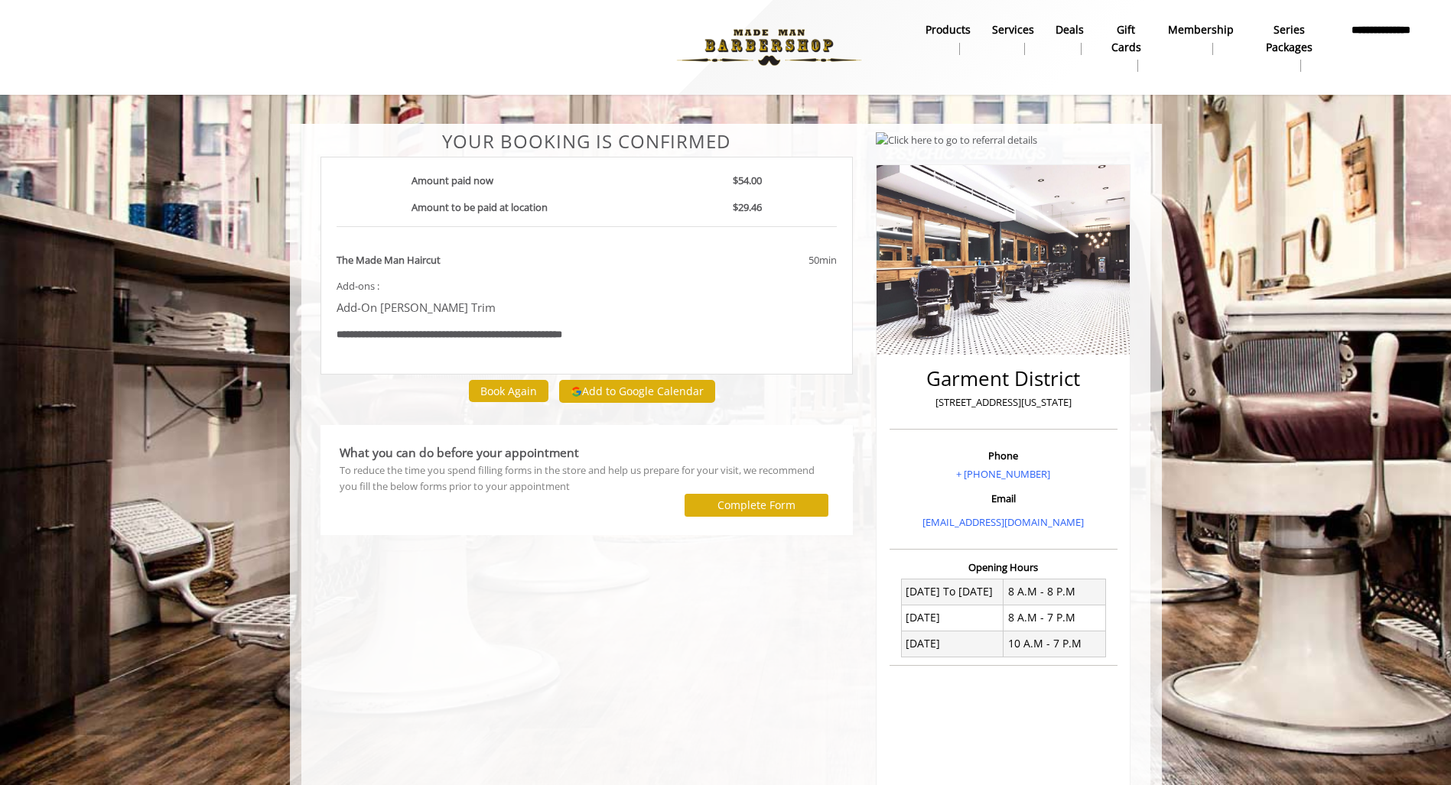
scroll to position [18, 0]
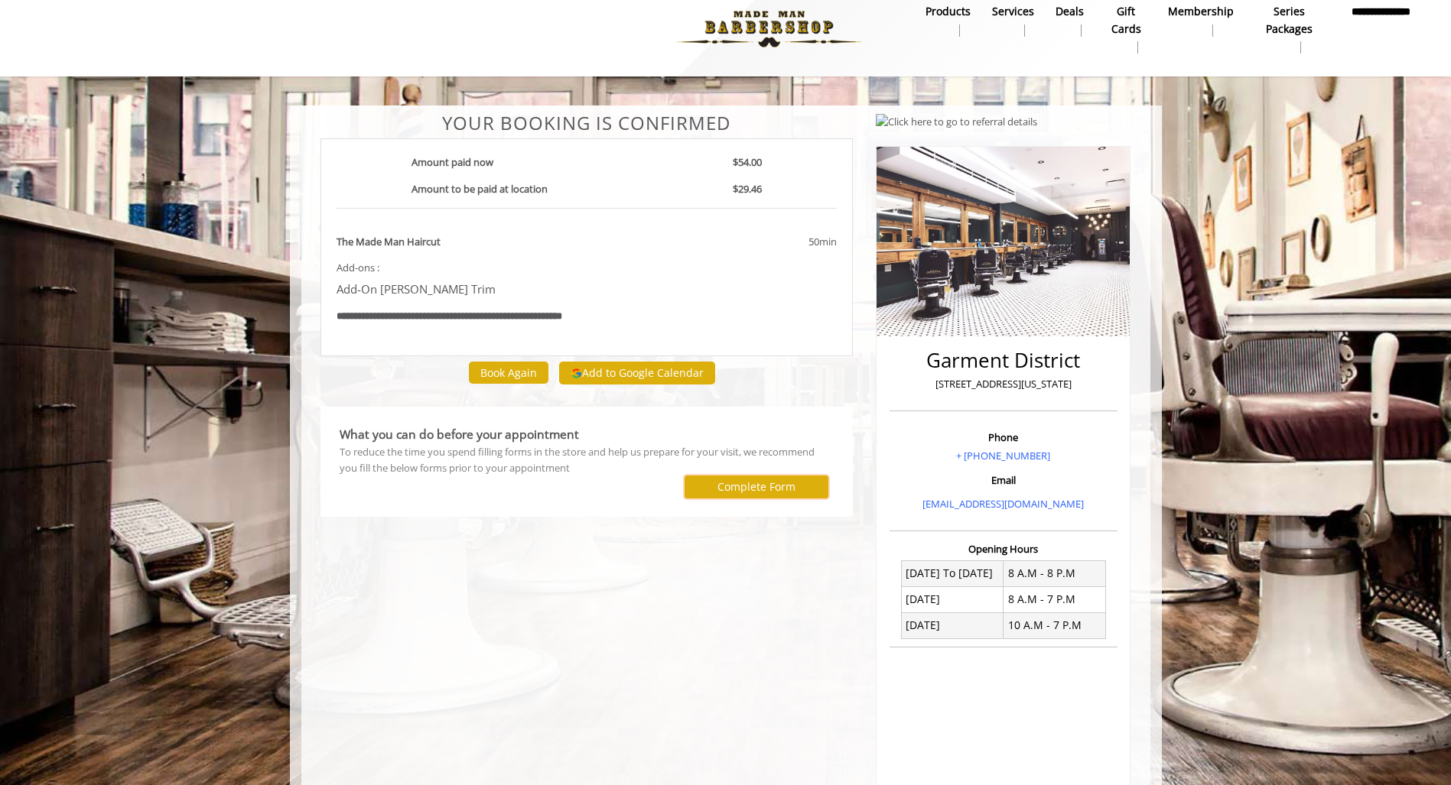
click at [752, 482] on label "Complete Form" at bounding box center [756, 487] width 78 height 12
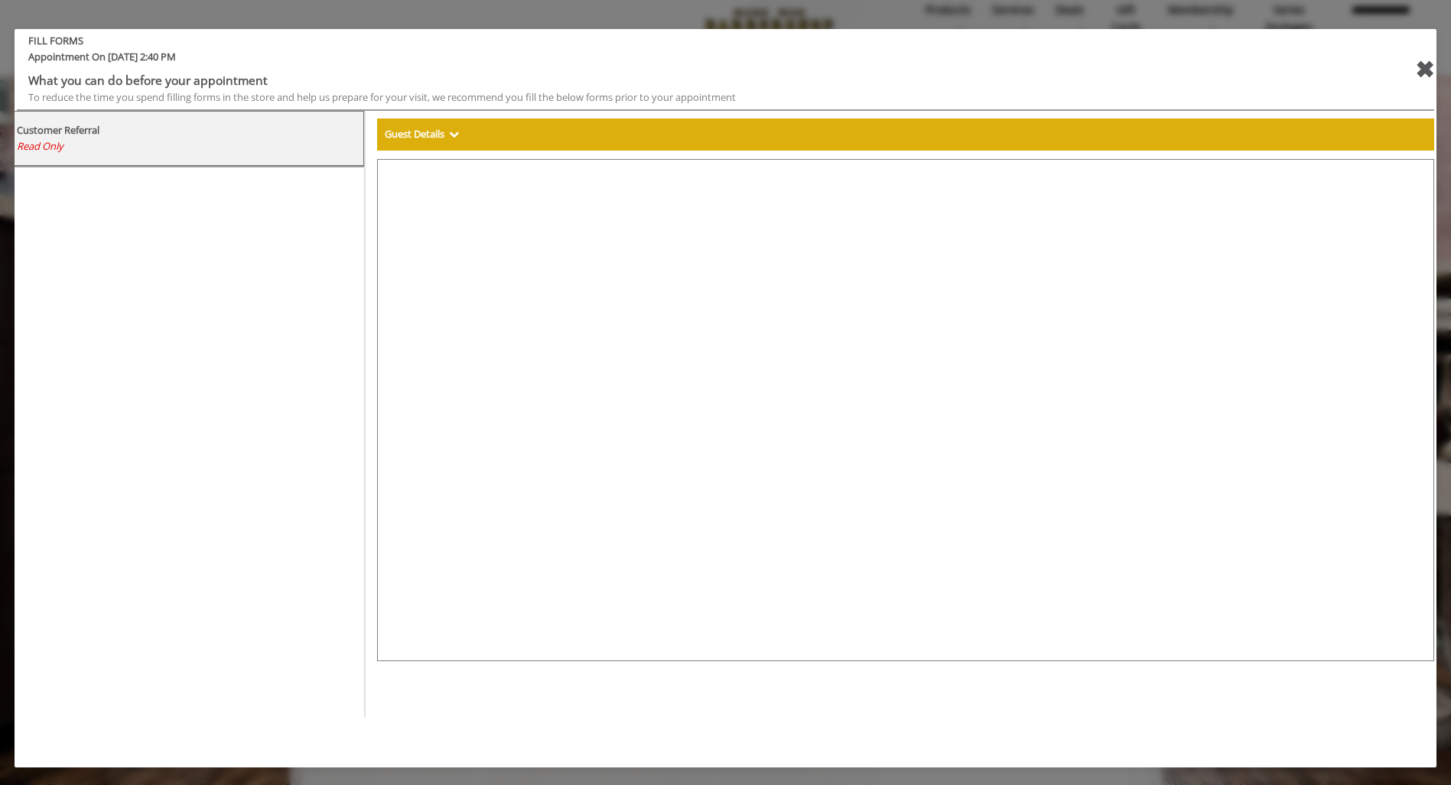
select select "***"
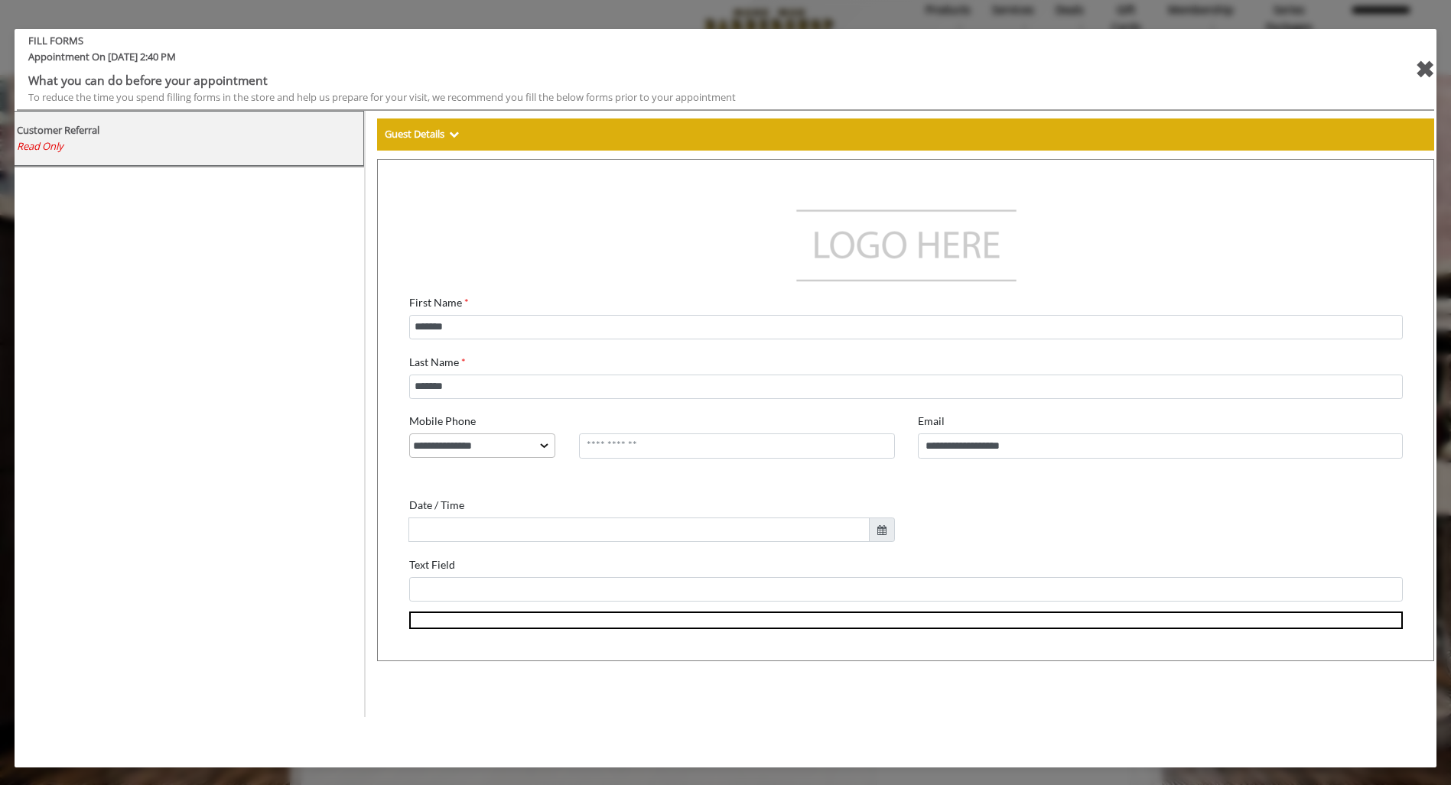
scroll to position [169, 0]
